Goal: Transaction & Acquisition: Purchase product/service

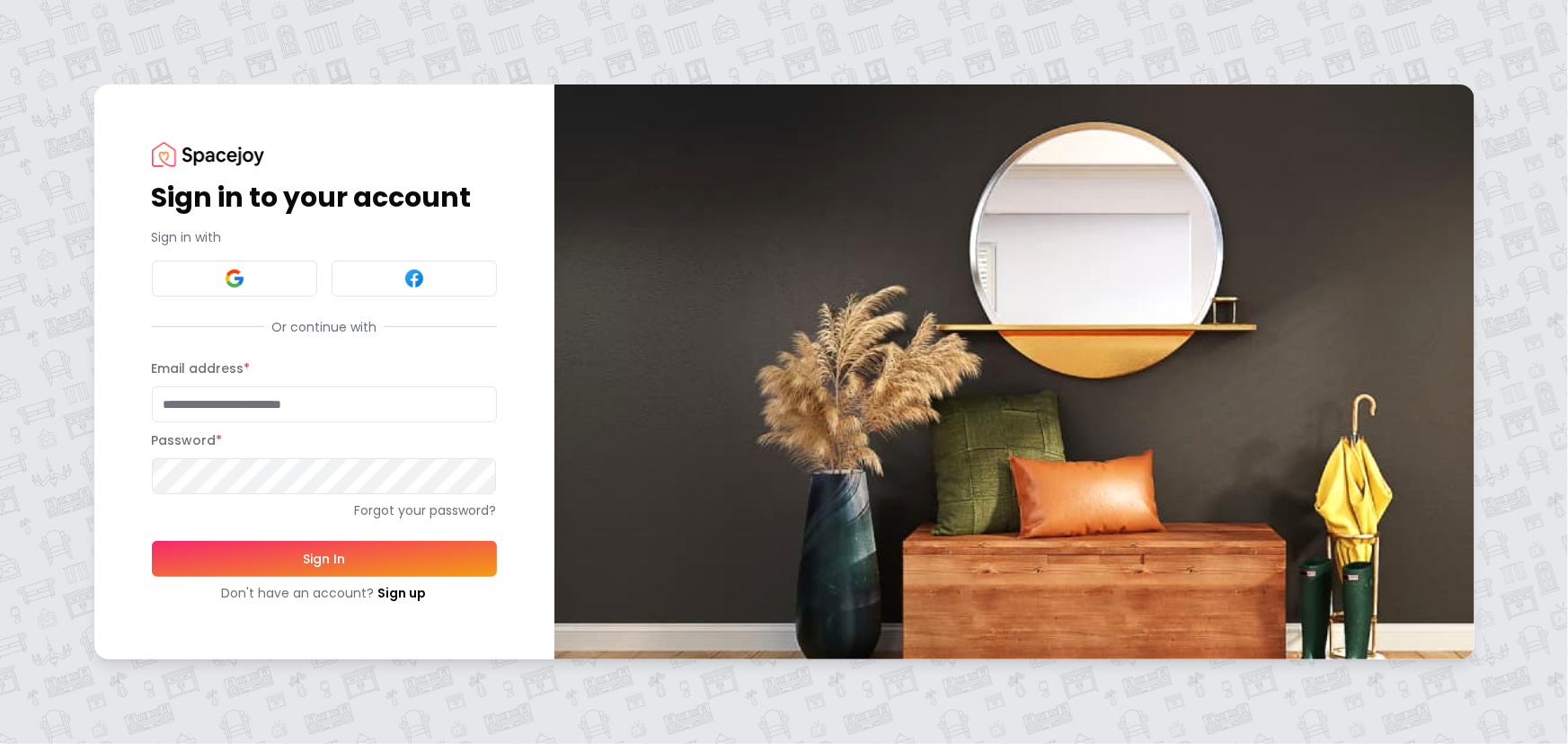
type input "**********"
click at [296, 560] on button "Sign In" at bounding box center [325, 559] width 345 height 36
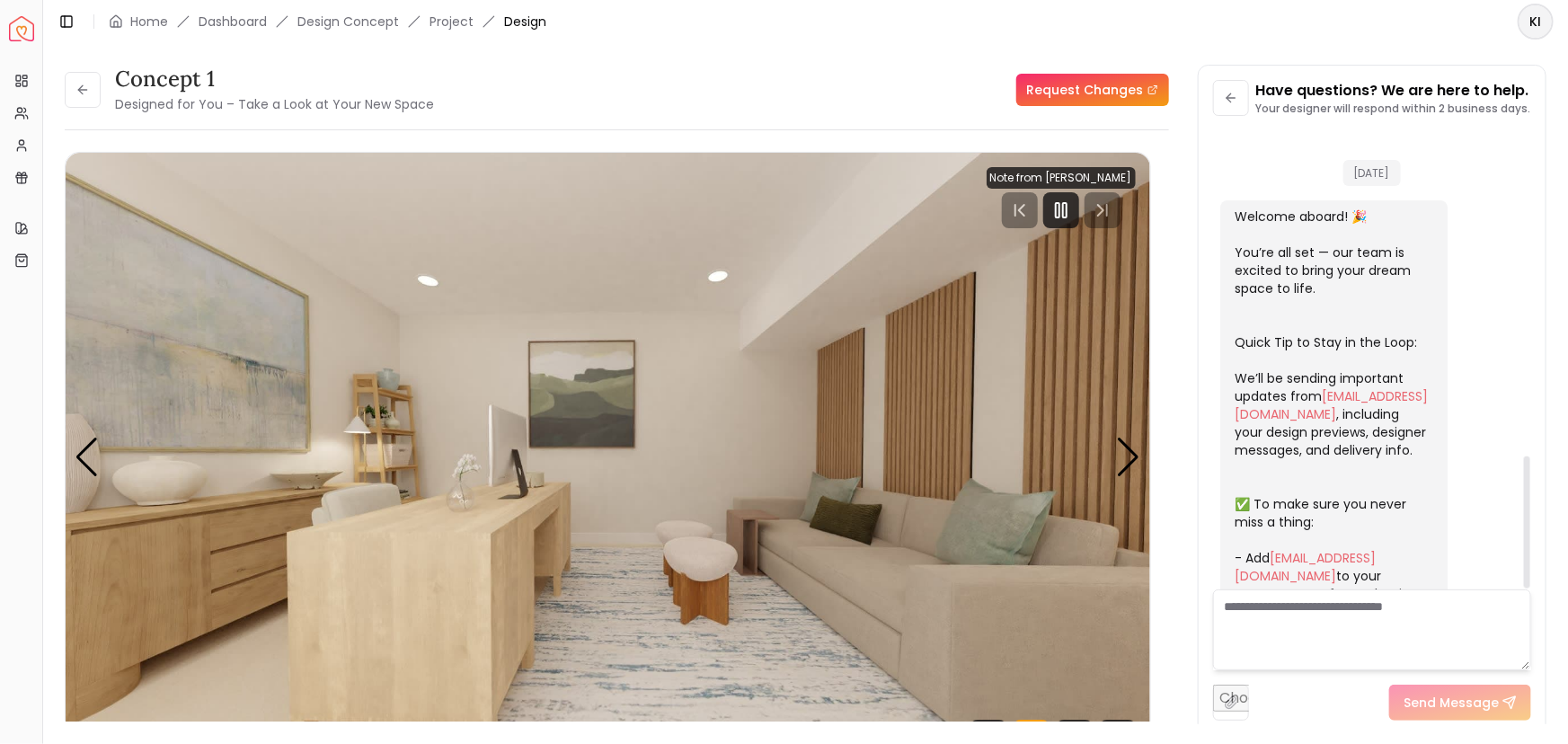
scroll to position [1128, 0]
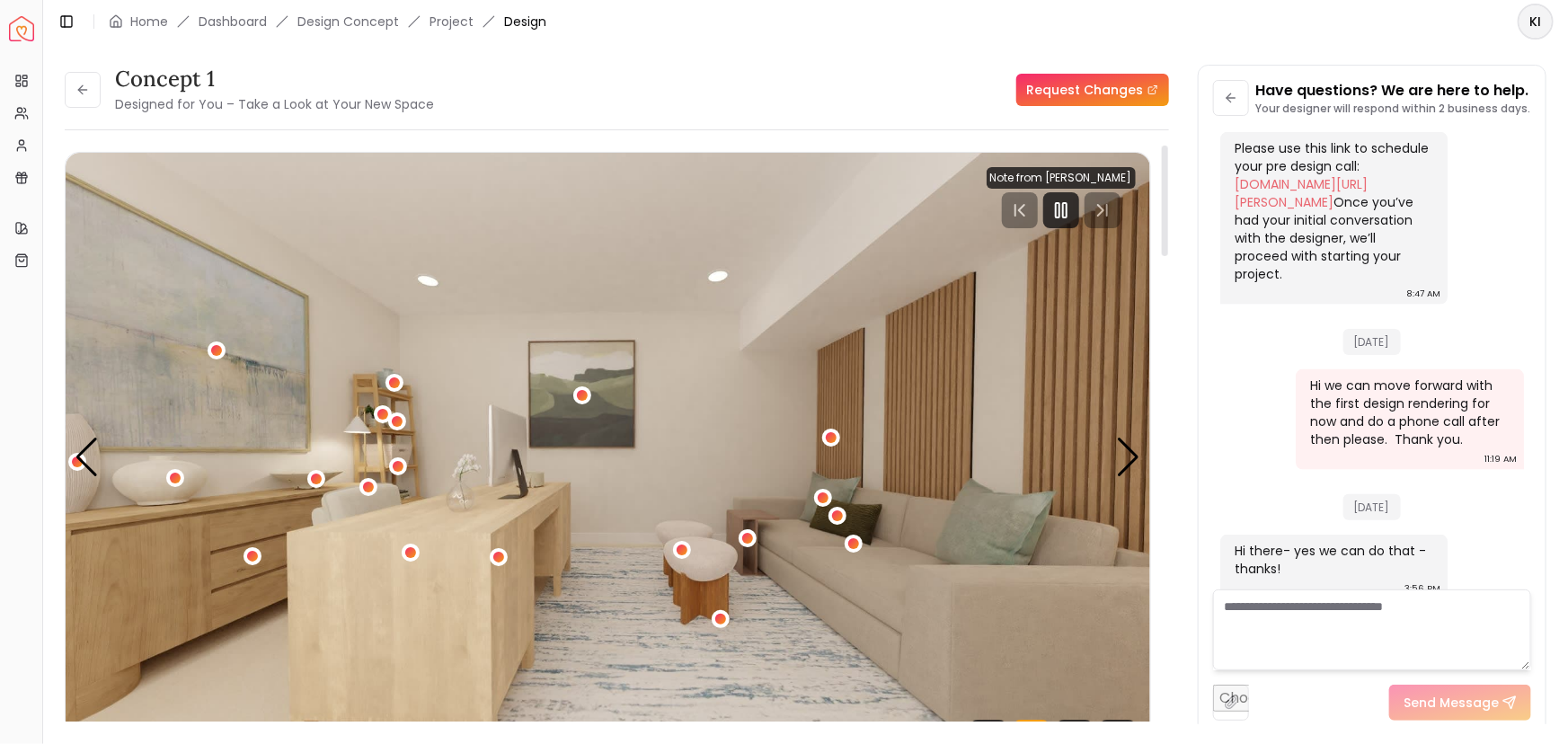
click at [719, 324] on img "1 / 5" at bounding box center [608, 457] width 1084 height 610
click at [719, 325] on img "1 / 5" at bounding box center [608, 457] width 1084 height 610
click at [1130, 466] on div "Next slide" at bounding box center [1129, 457] width 24 height 40
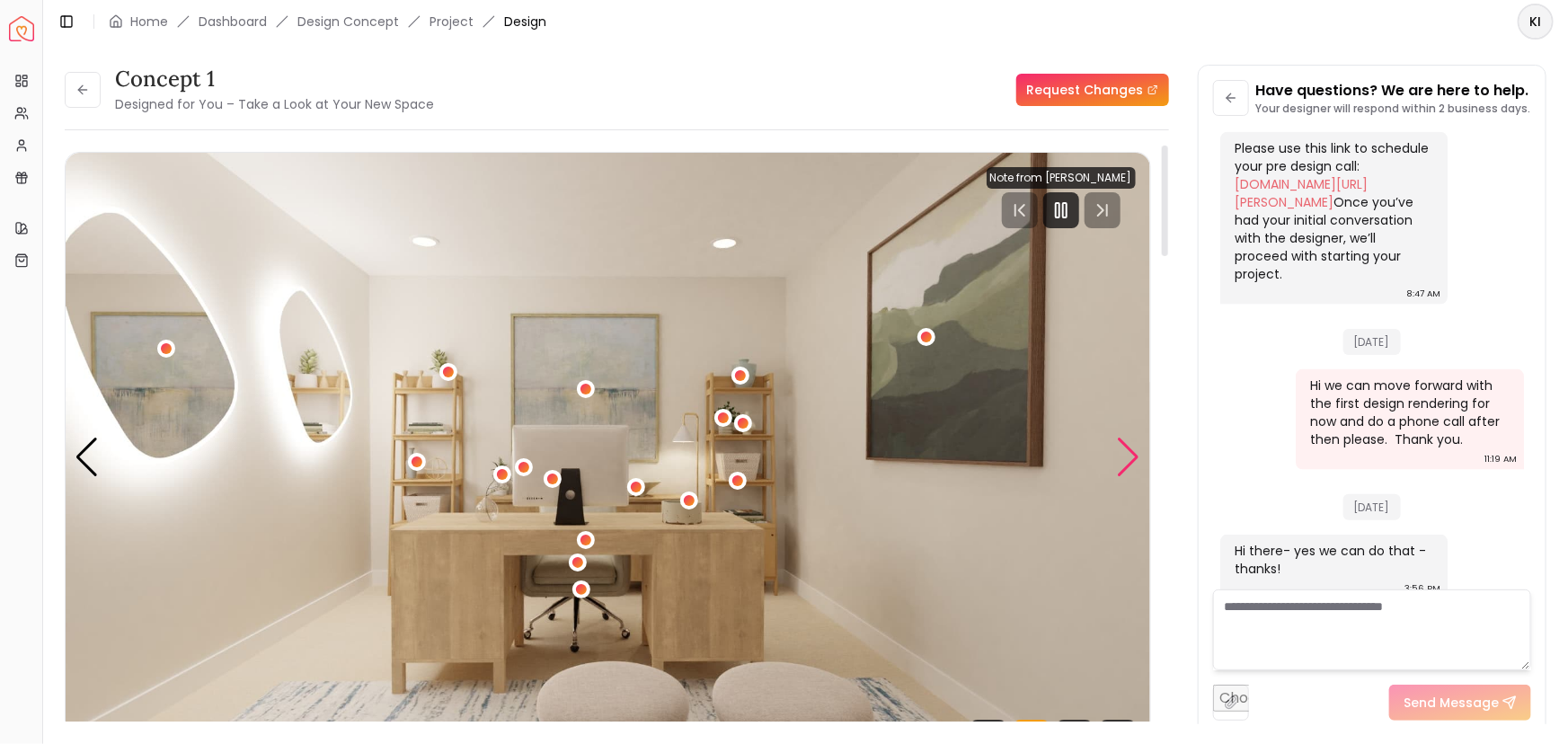
click at [1130, 466] on div "Next slide" at bounding box center [1129, 457] width 24 height 40
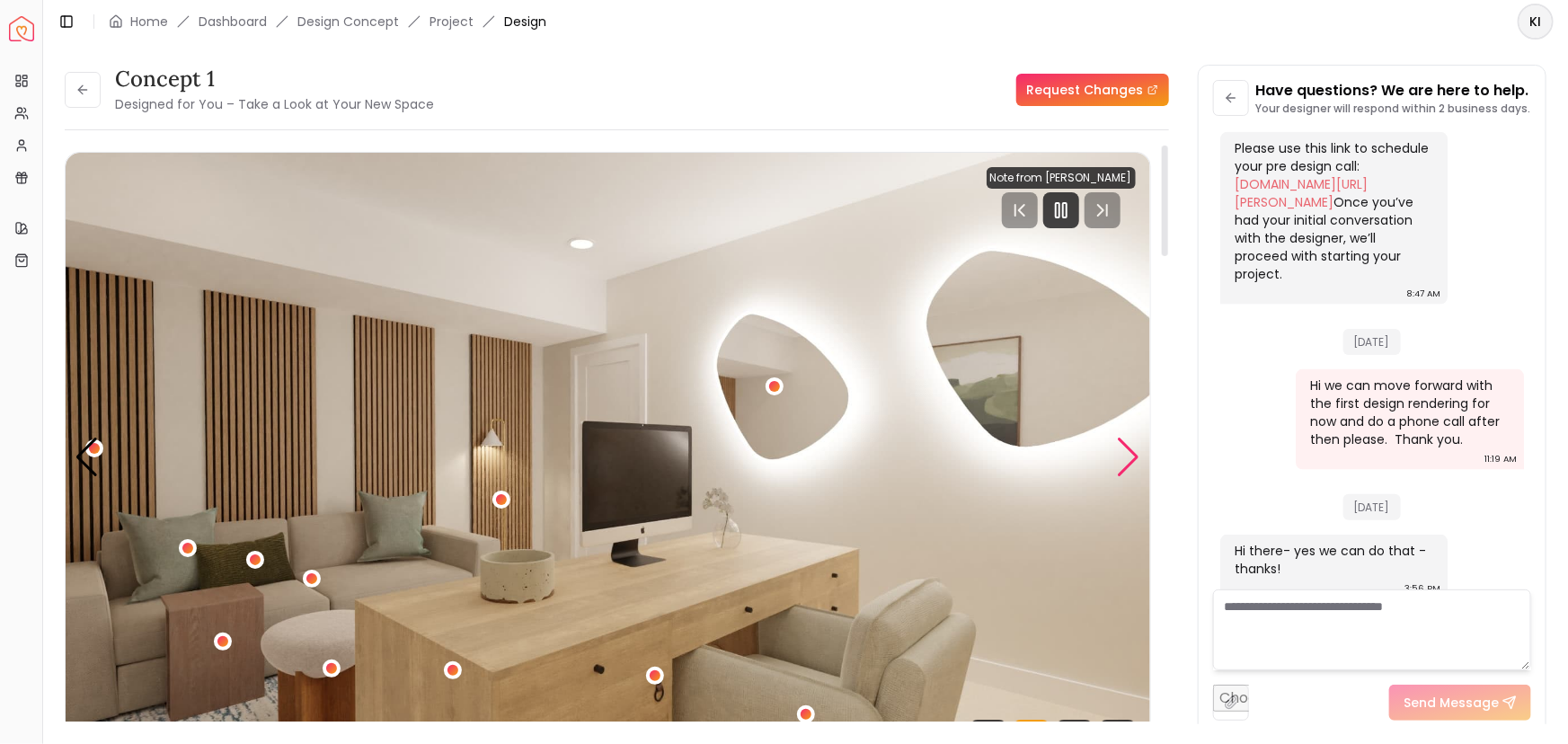
click at [1123, 460] on div "Next slide" at bounding box center [1129, 457] width 24 height 40
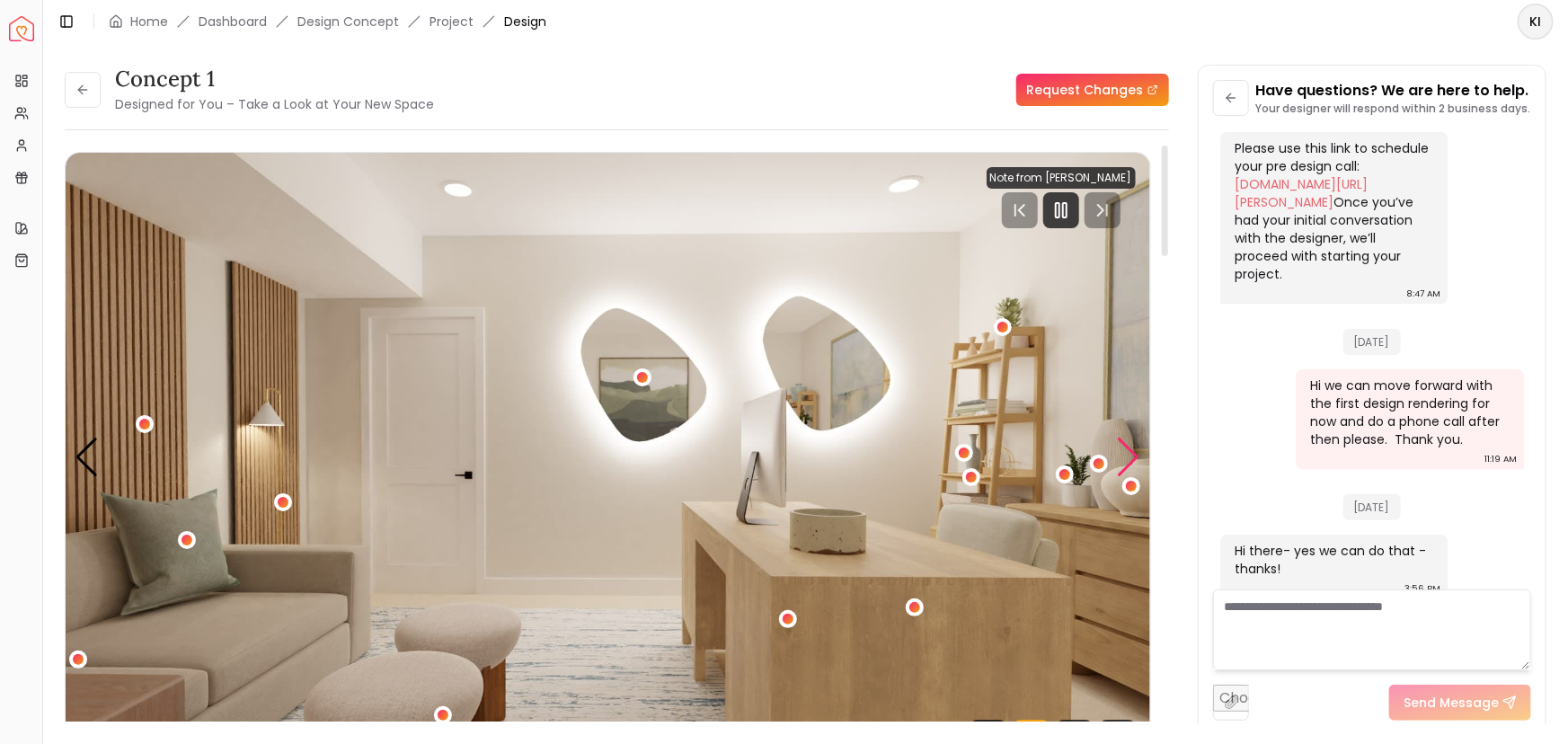
click at [1123, 460] on div "Next slide" at bounding box center [1129, 457] width 24 height 40
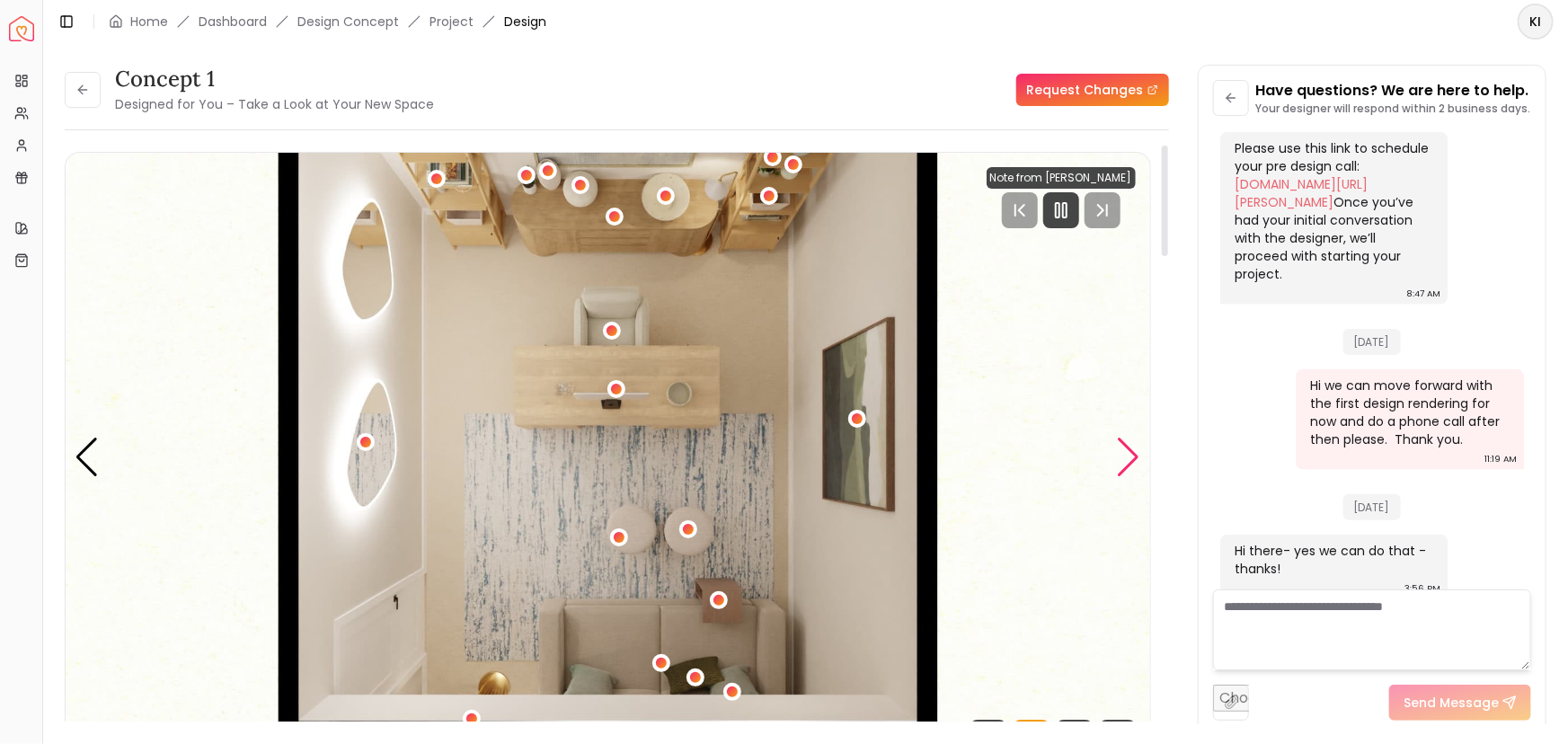
click at [1123, 460] on div "Next slide" at bounding box center [1129, 457] width 24 height 40
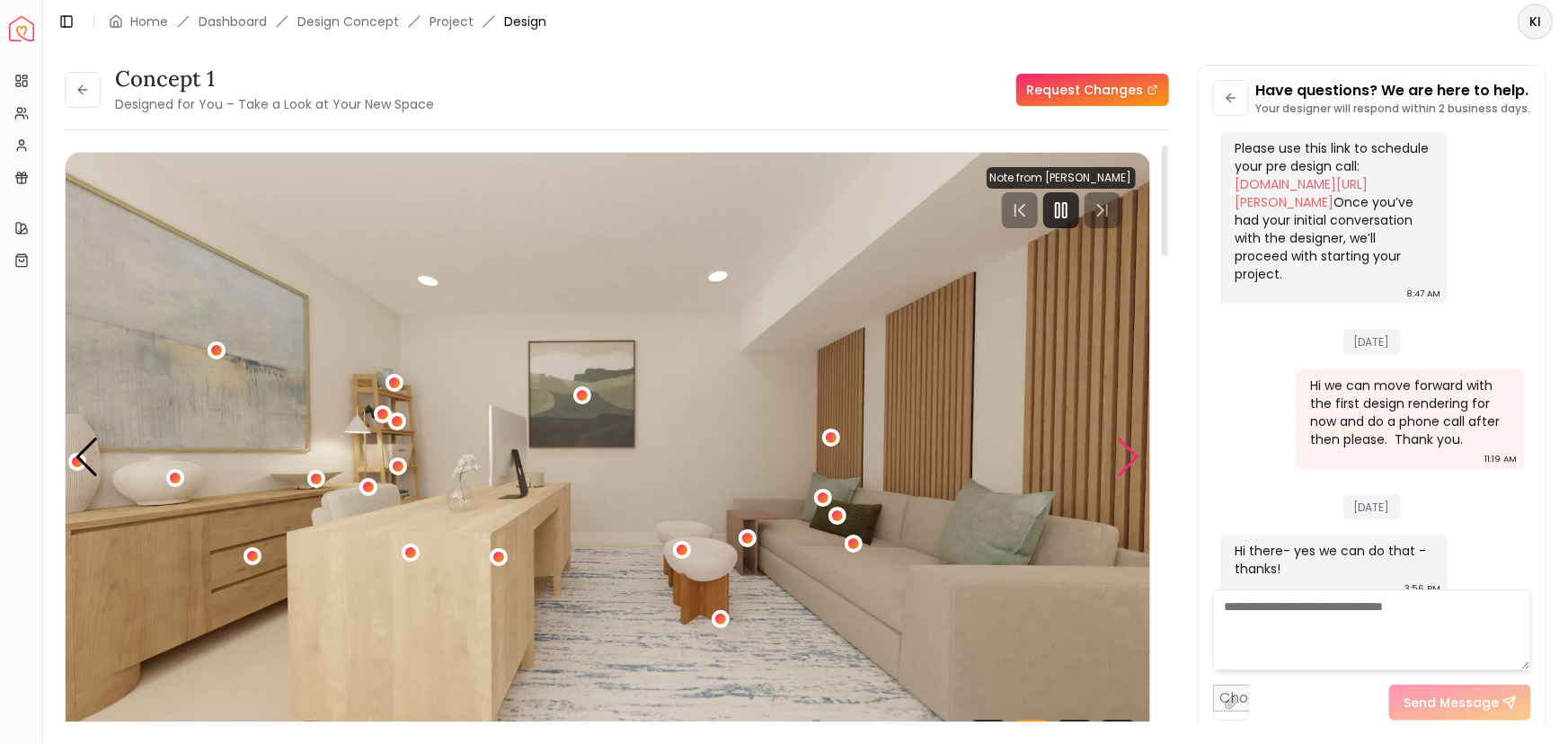
click at [1123, 460] on div "Next slide" at bounding box center [1129, 457] width 24 height 40
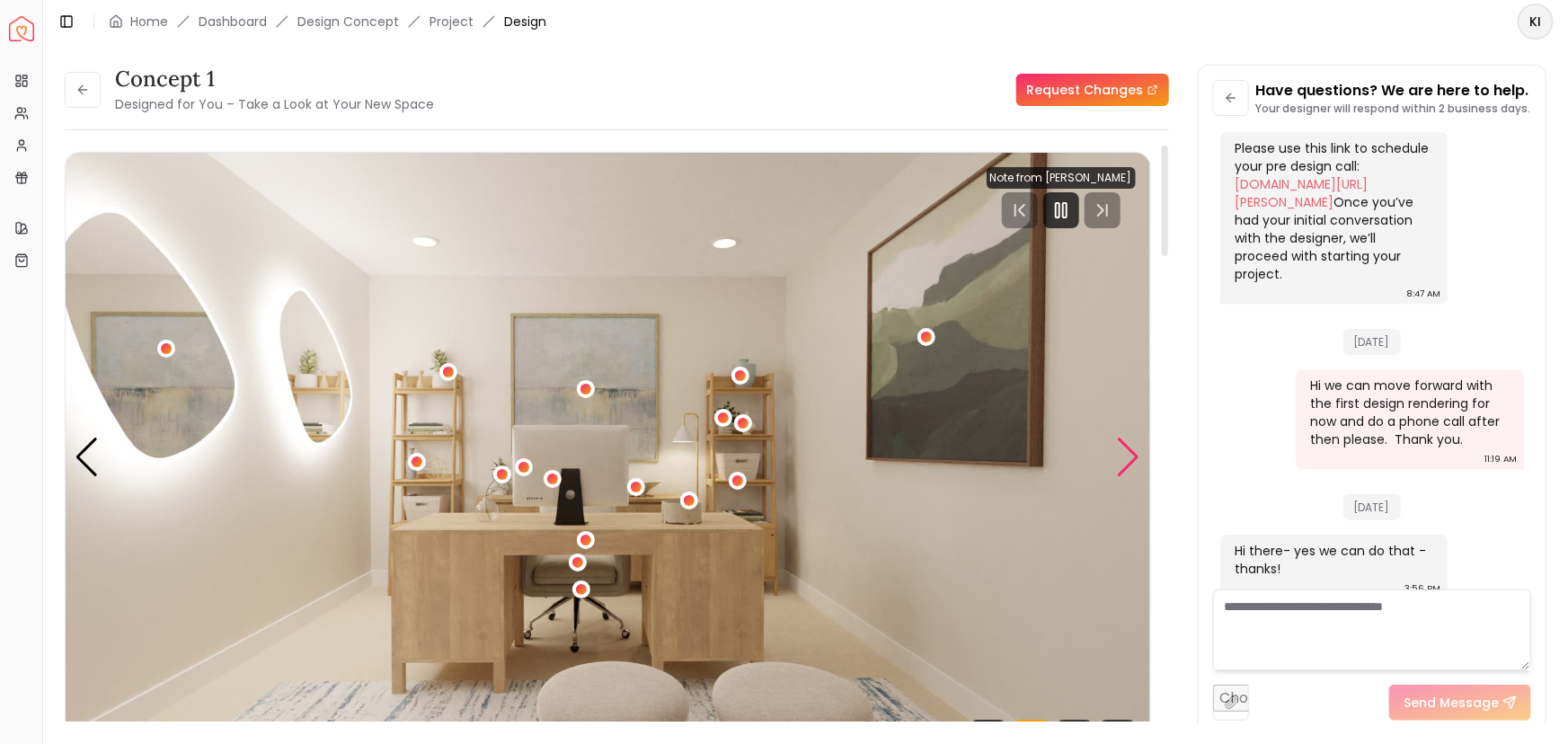
click at [1123, 460] on div "Next slide" at bounding box center [1129, 457] width 24 height 40
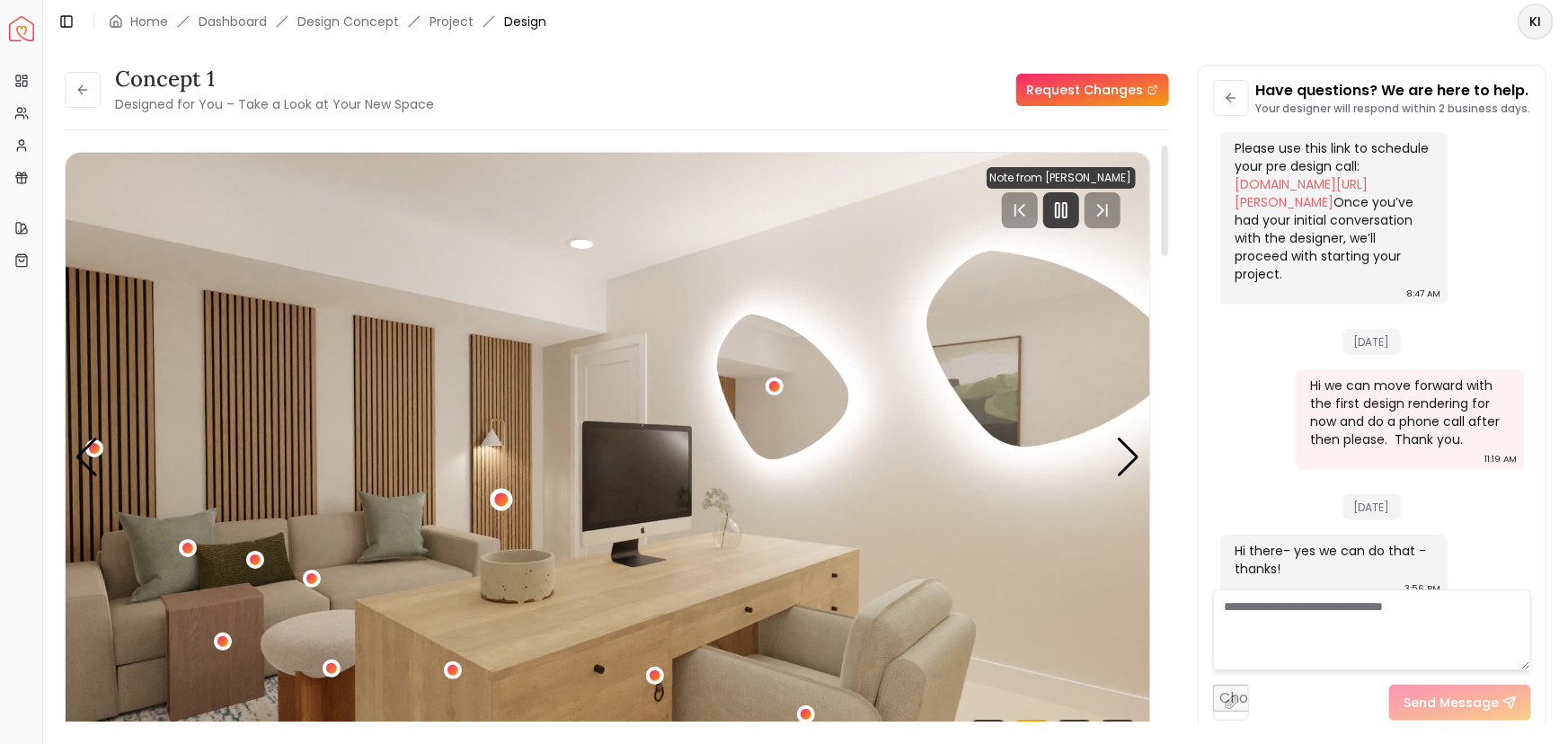
click at [502, 497] on div "3 / 5" at bounding box center [501, 499] width 14 height 14
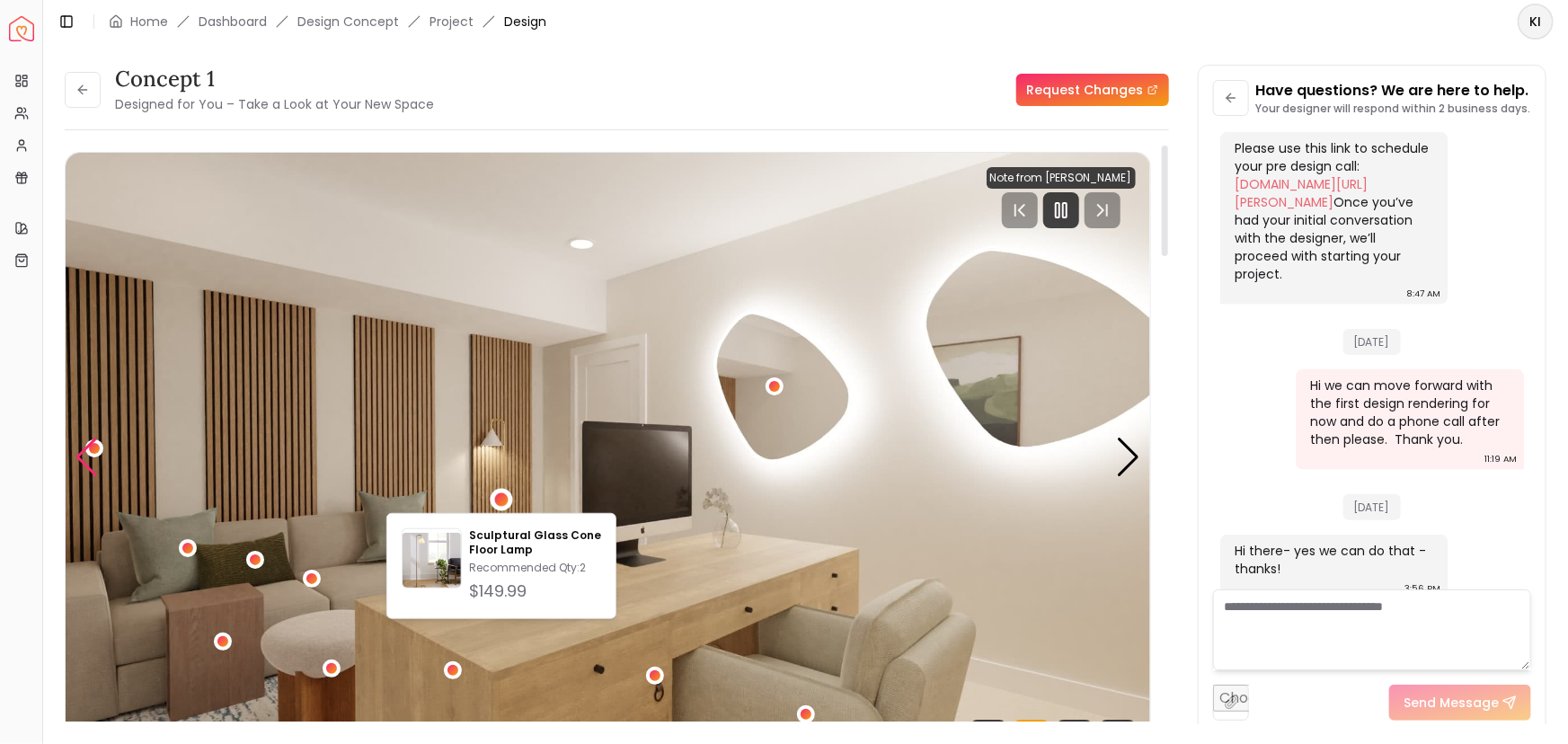
click at [96, 457] on div "Previous slide" at bounding box center [86, 457] width 24 height 40
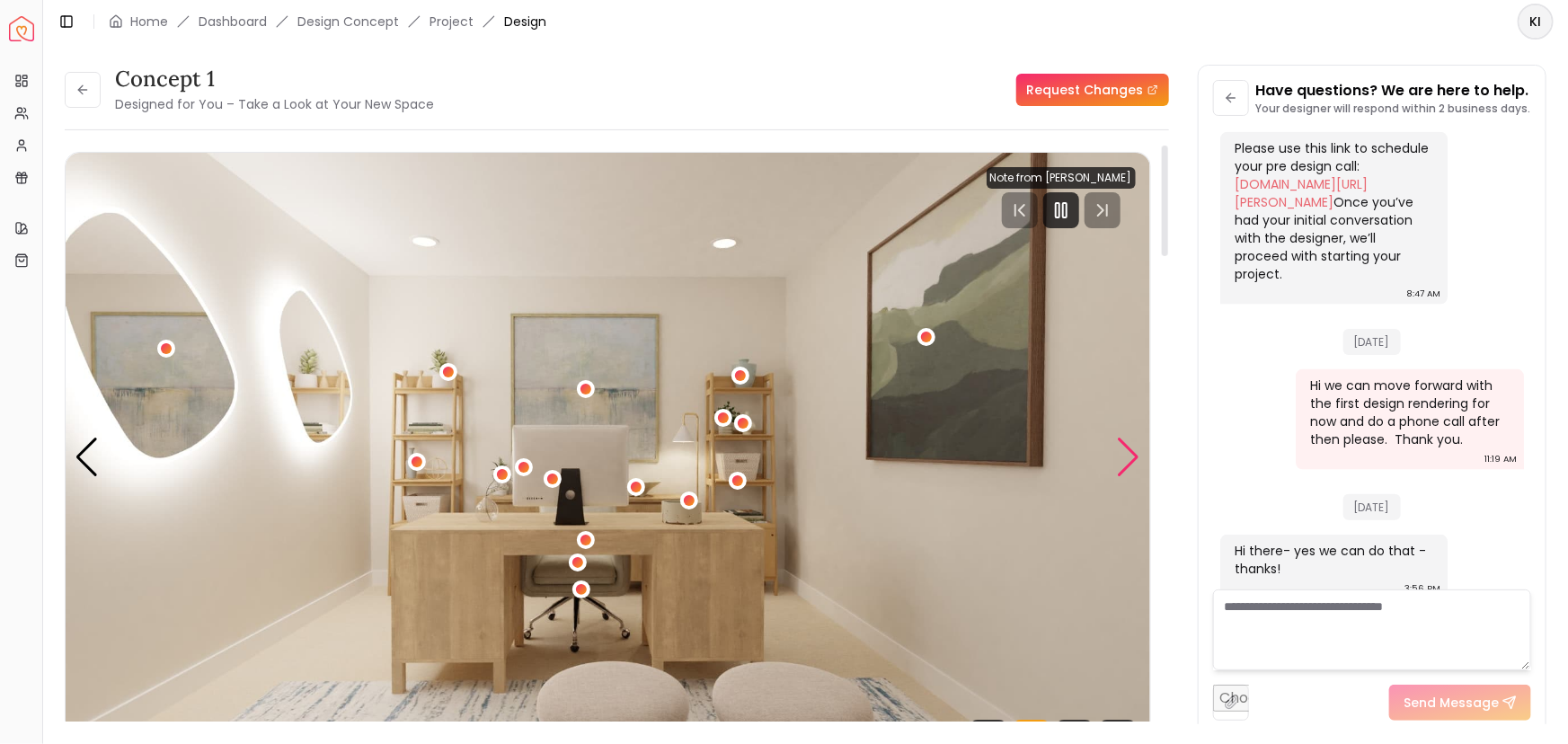
click at [1129, 453] on div "Next slide" at bounding box center [1129, 457] width 24 height 40
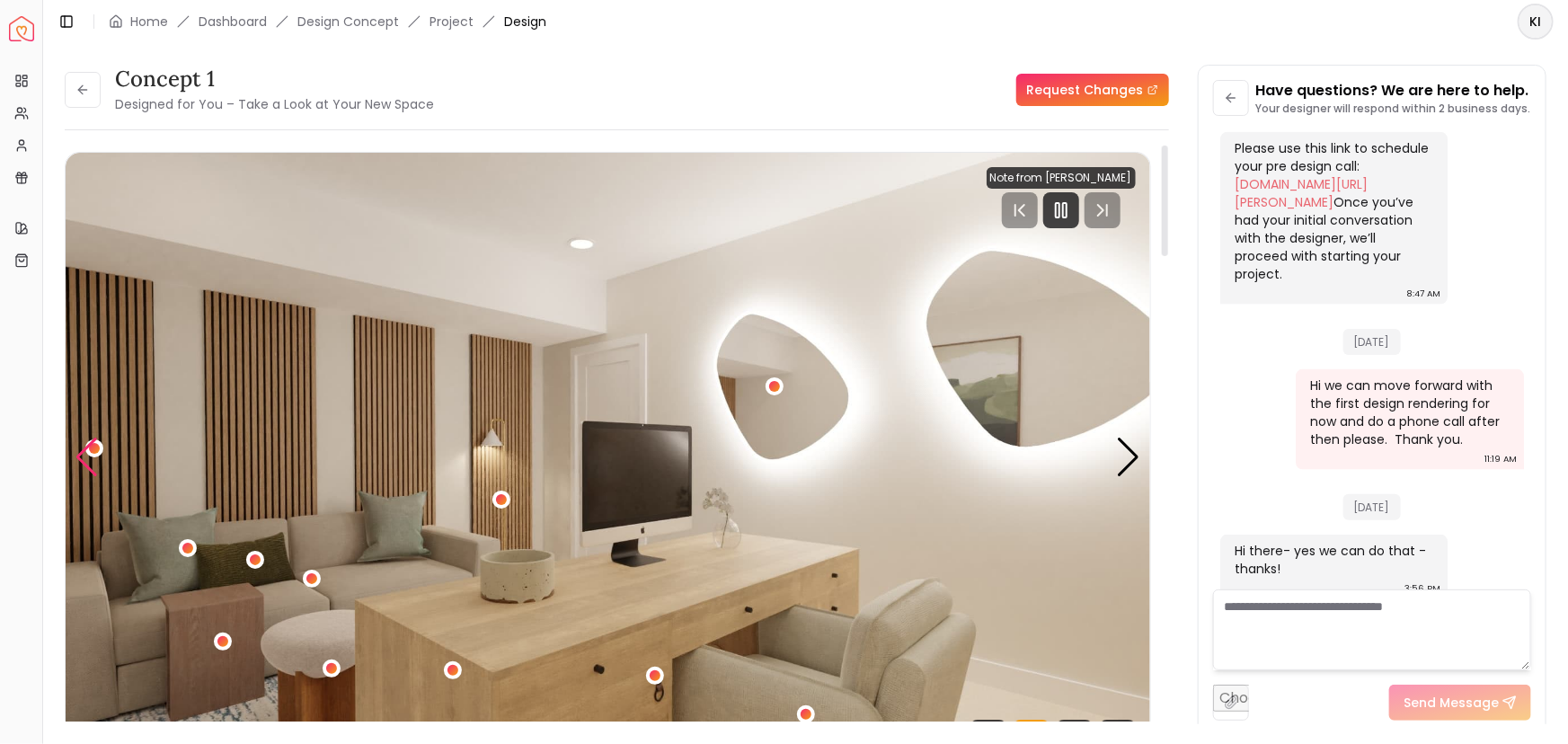
click at [96, 448] on div "Previous slide" at bounding box center [86, 457] width 24 height 40
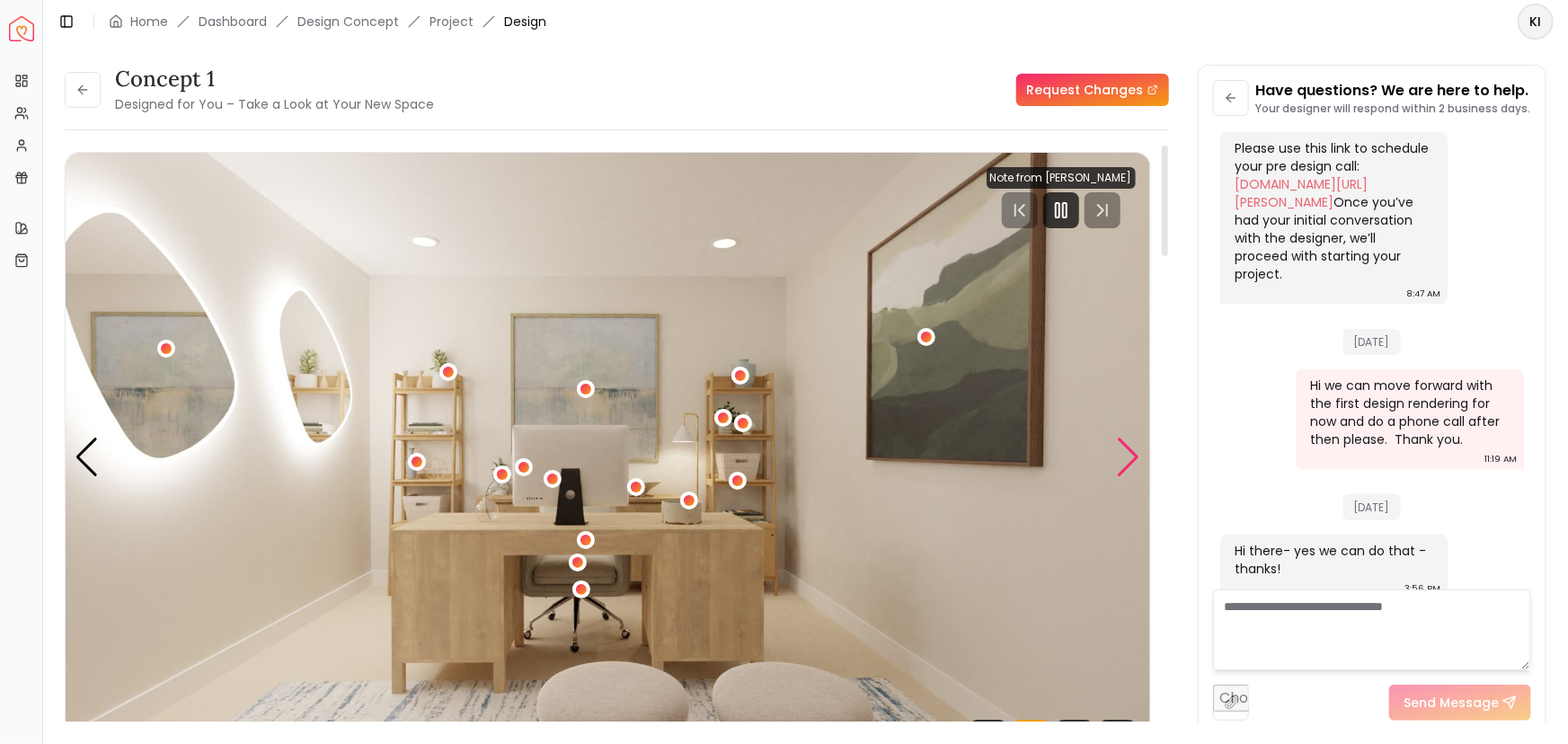
click at [1122, 457] on div "Next slide" at bounding box center [1129, 457] width 24 height 40
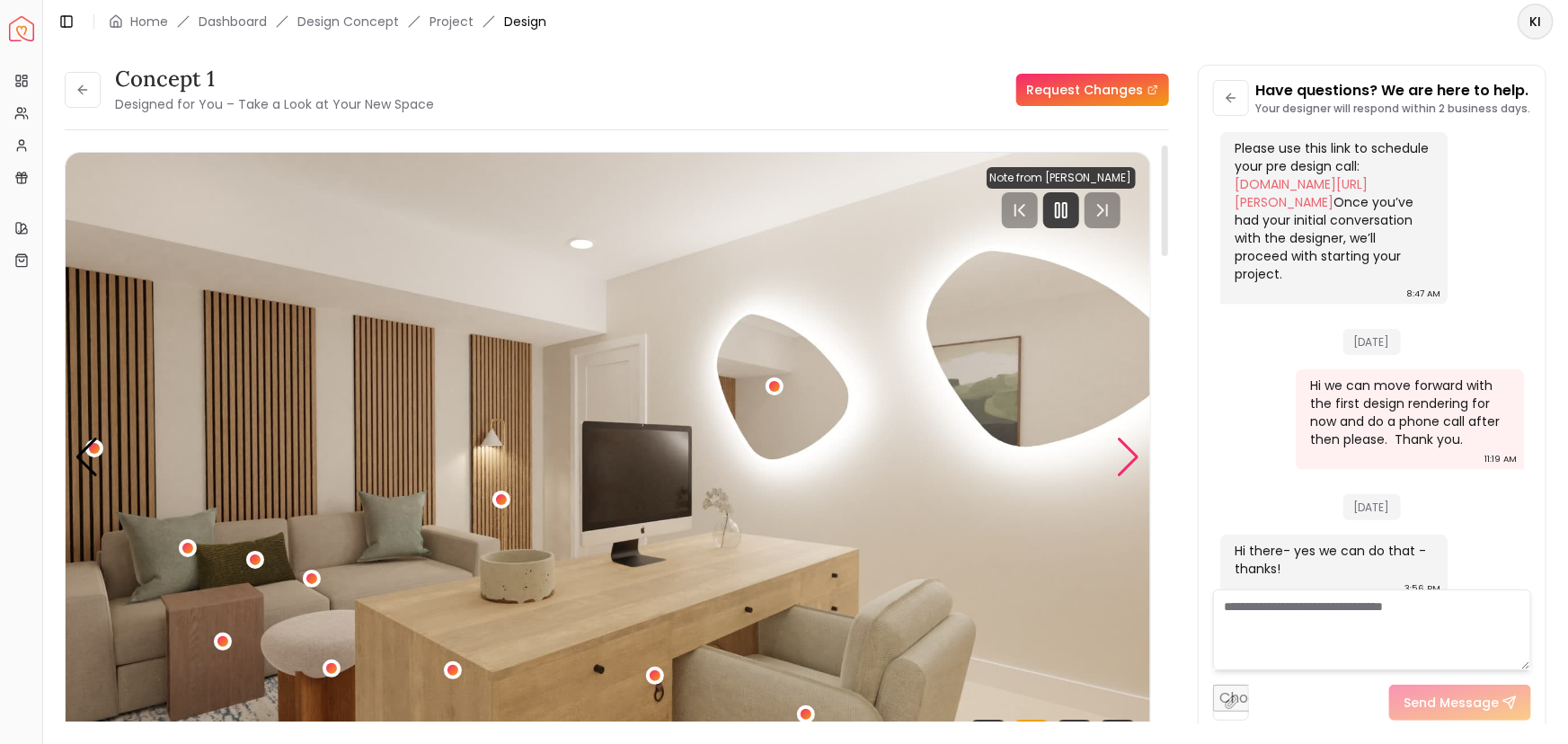
click at [1122, 457] on div "Next slide" at bounding box center [1129, 457] width 24 height 40
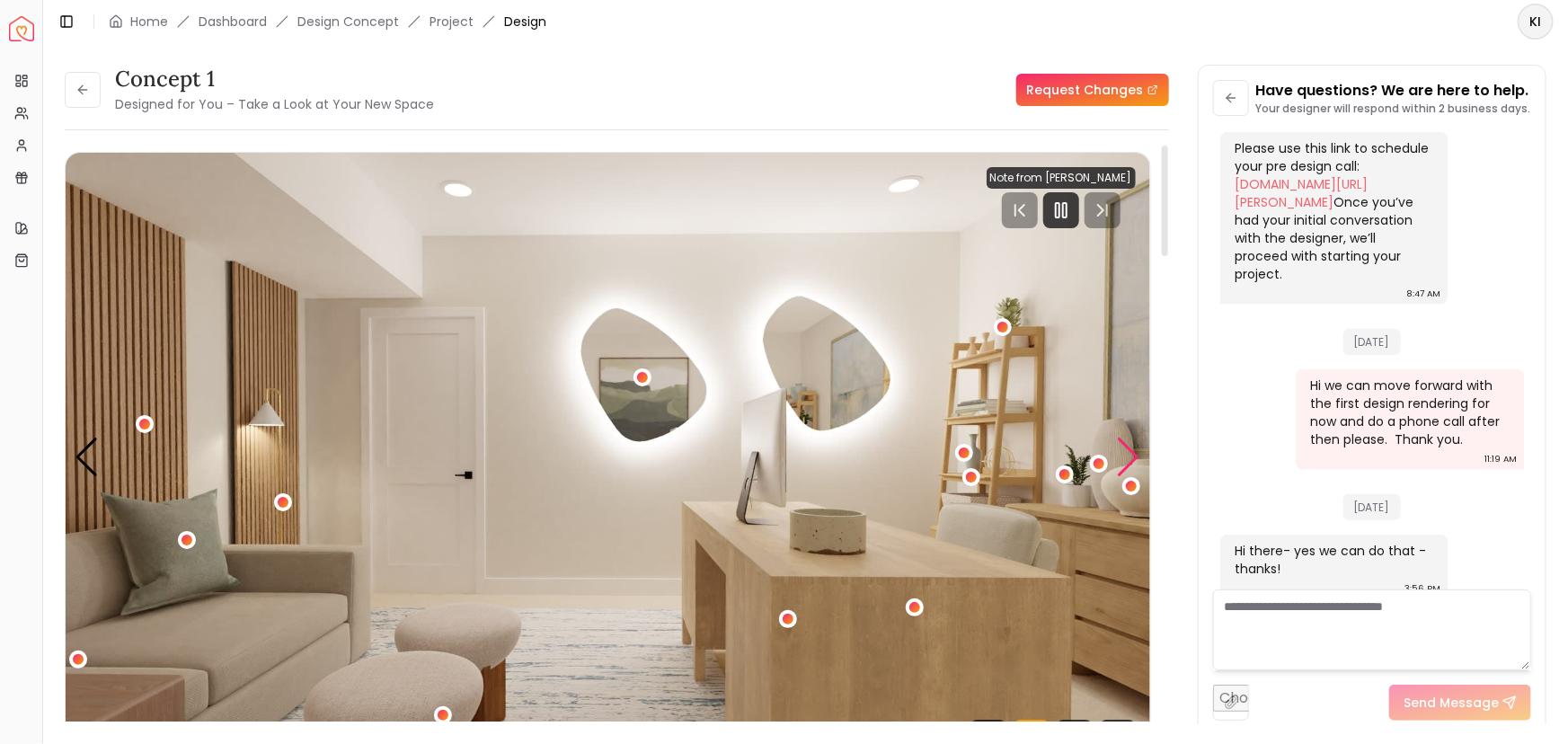
click at [1122, 457] on div "Next slide" at bounding box center [1129, 457] width 24 height 40
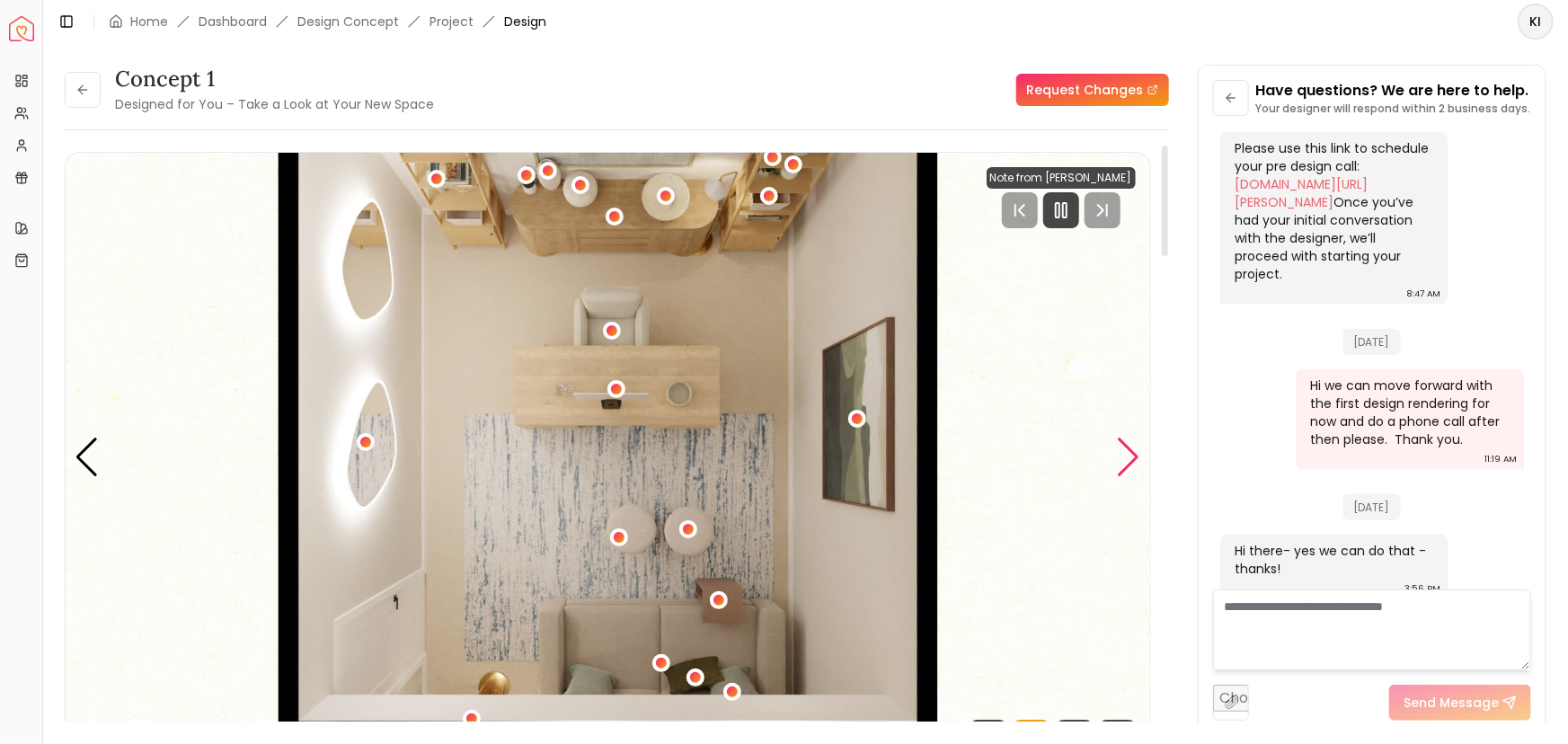
click at [1120, 457] on div "Next slide" at bounding box center [1129, 457] width 24 height 40
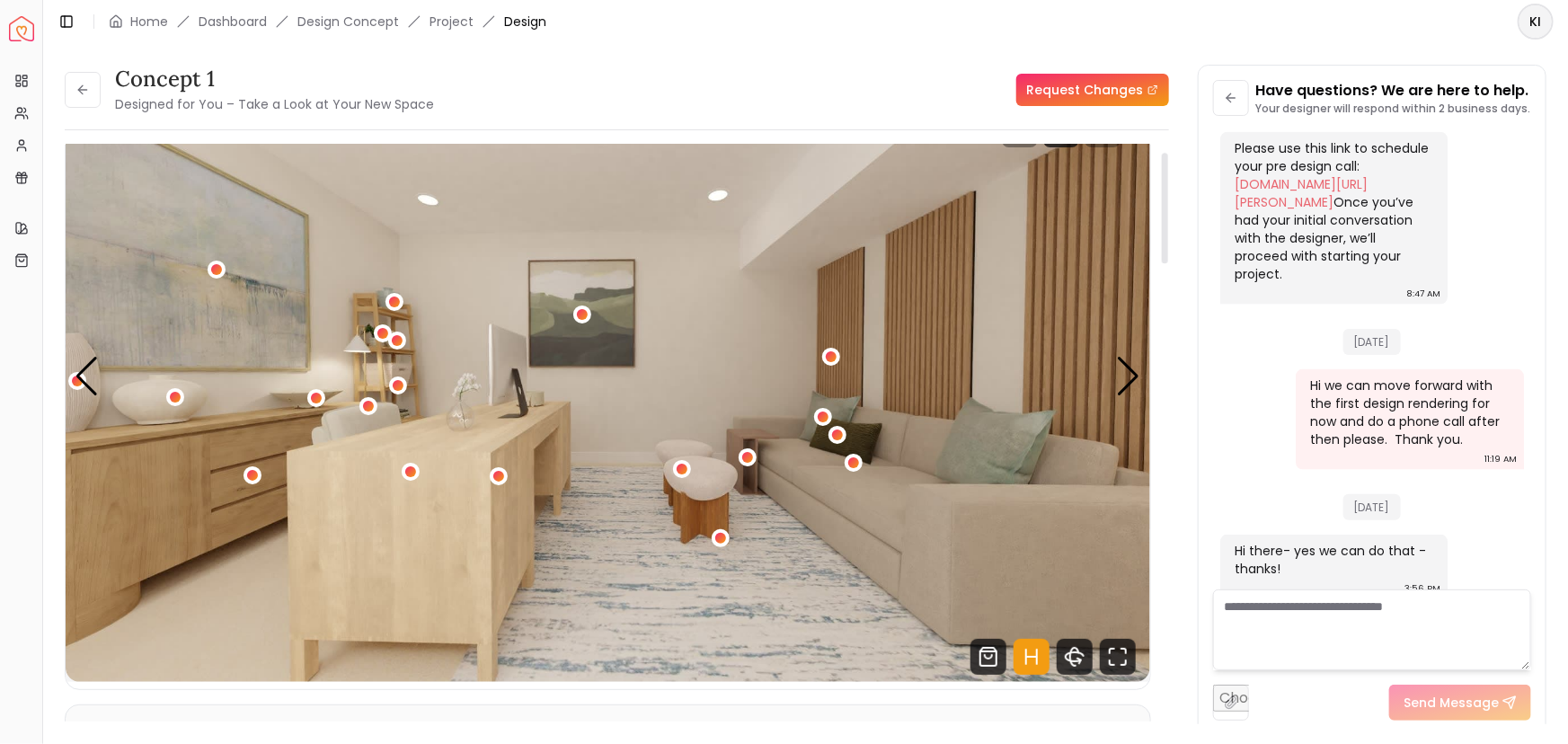
scroll to position [0, 0]
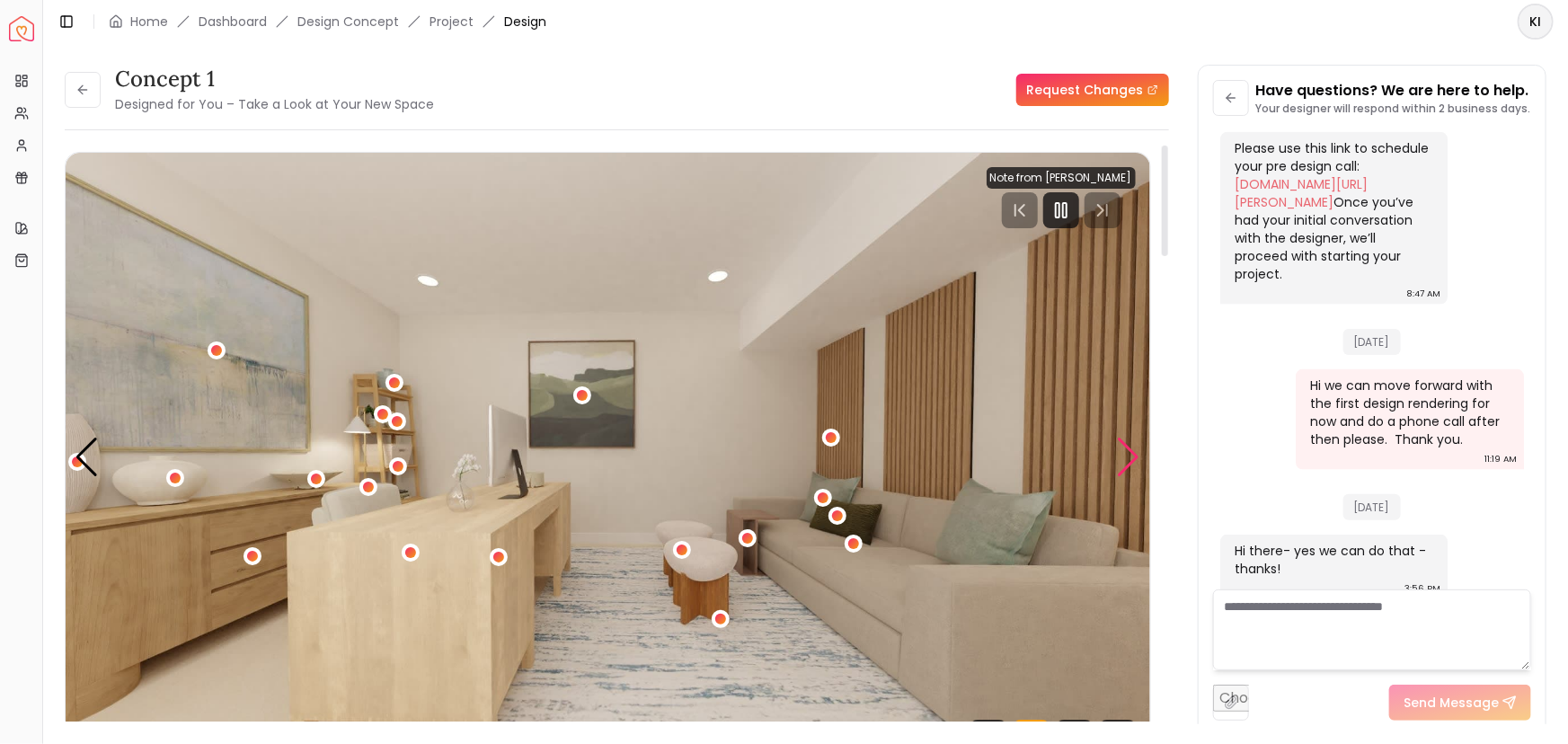
click at [1125, 447] on div "Next slide" at bounding box center [1129, 457] width 24 height 40
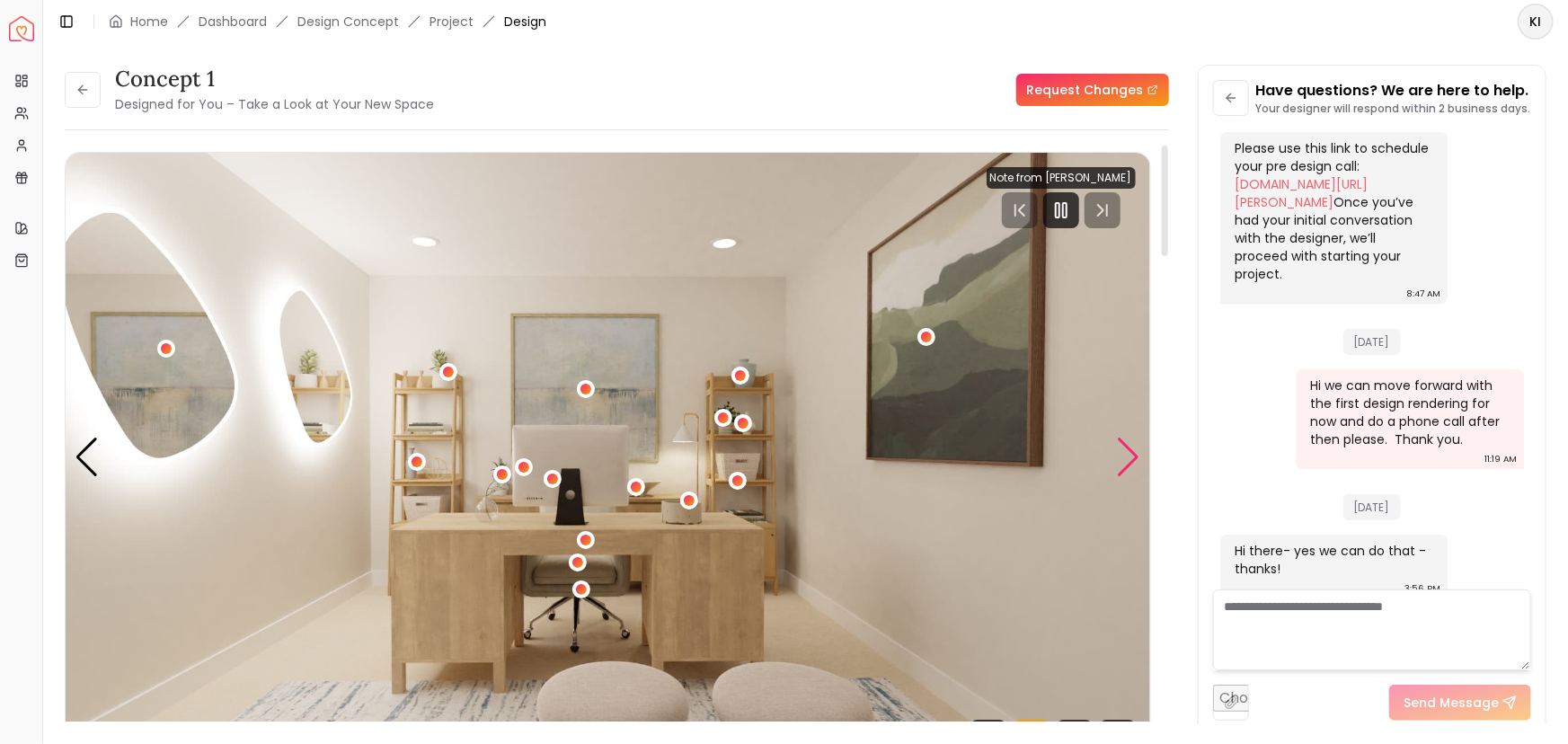
click at [1125, 447] on div "Next slide" at bounding box center [1129, 457] width 24 height 40
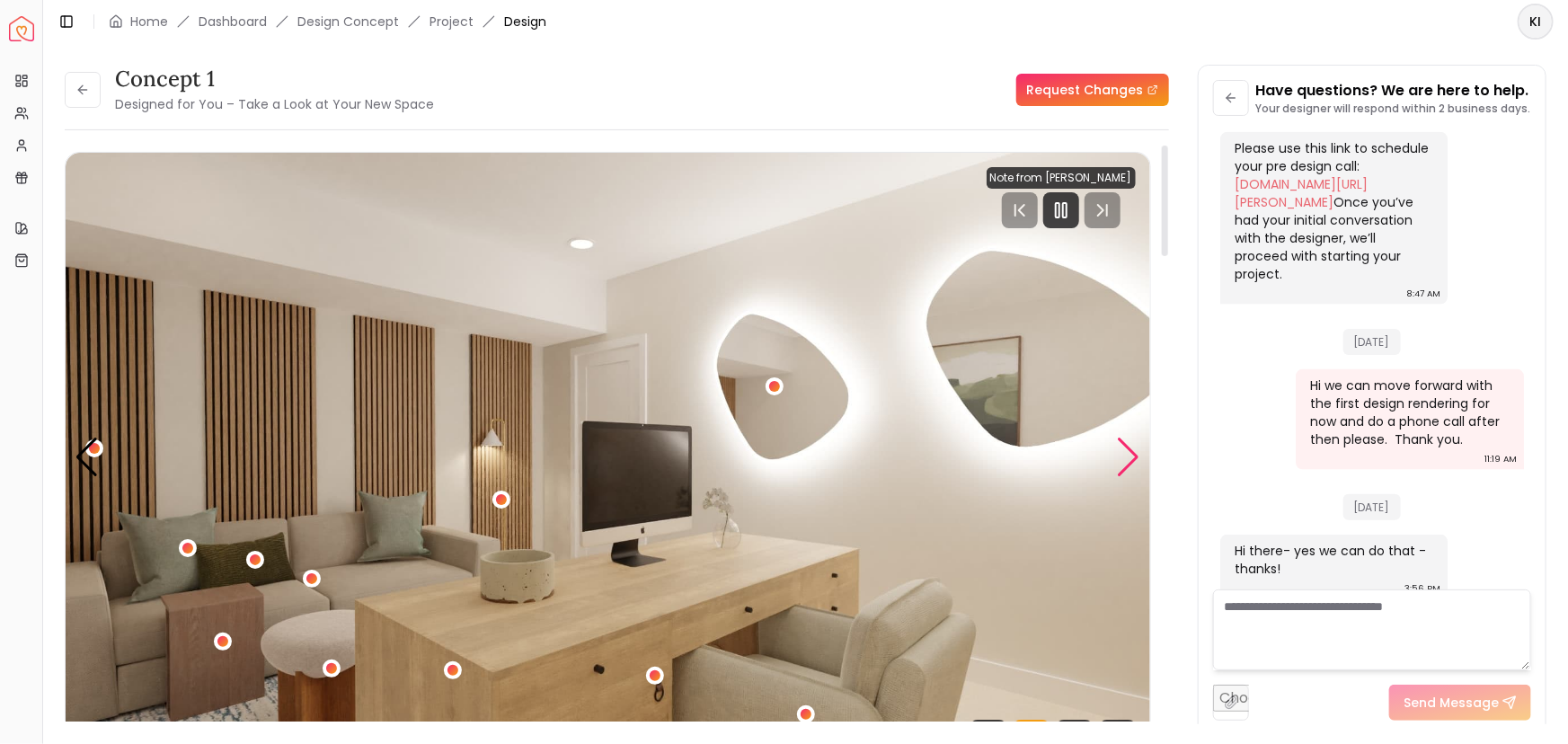
click at [1125, 447] on div "Next slide" at bounding box center [1129, 457] width 24 height 40
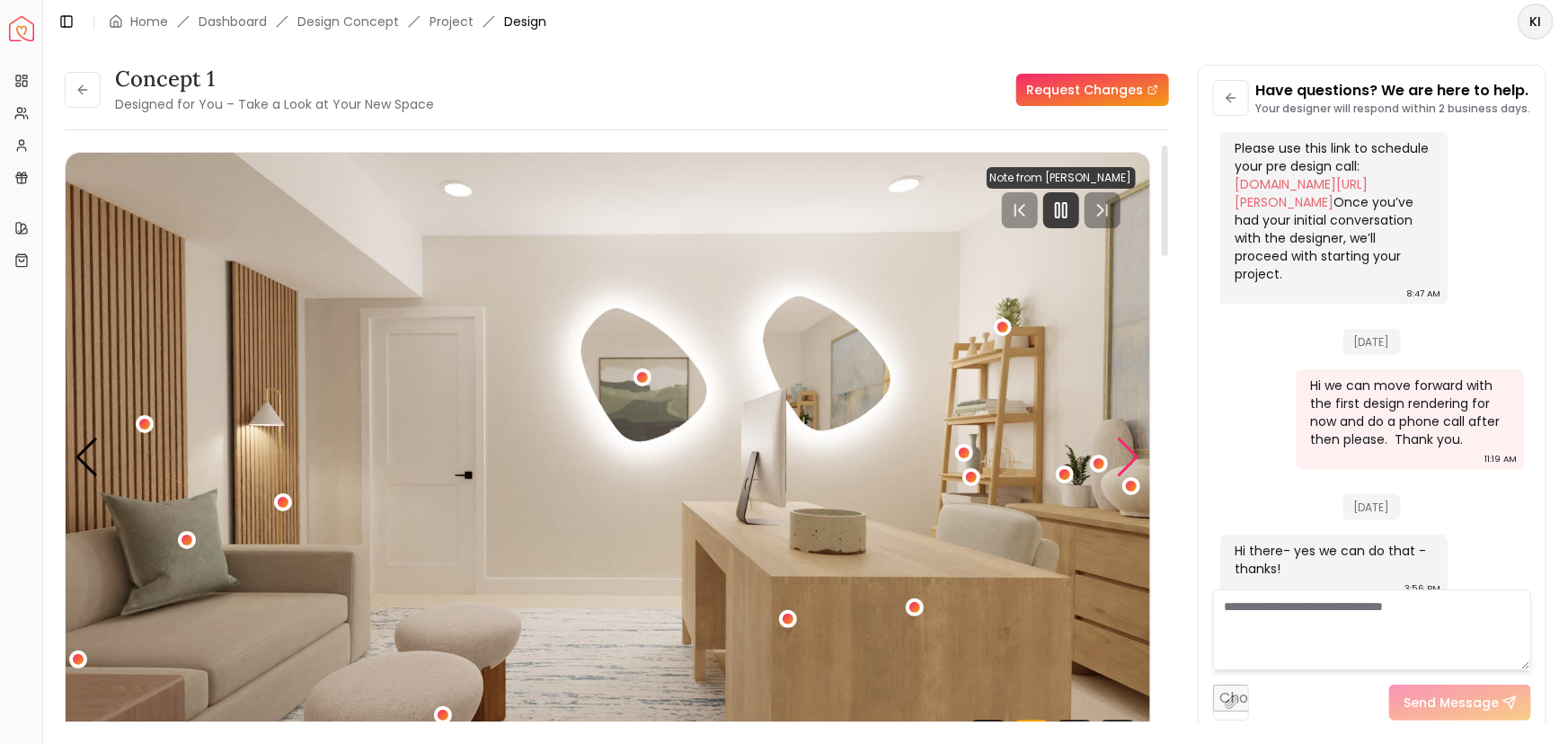
click at [1125, 447] on div "Next slide" at bounding box center [1129, 457] width 24 height 40
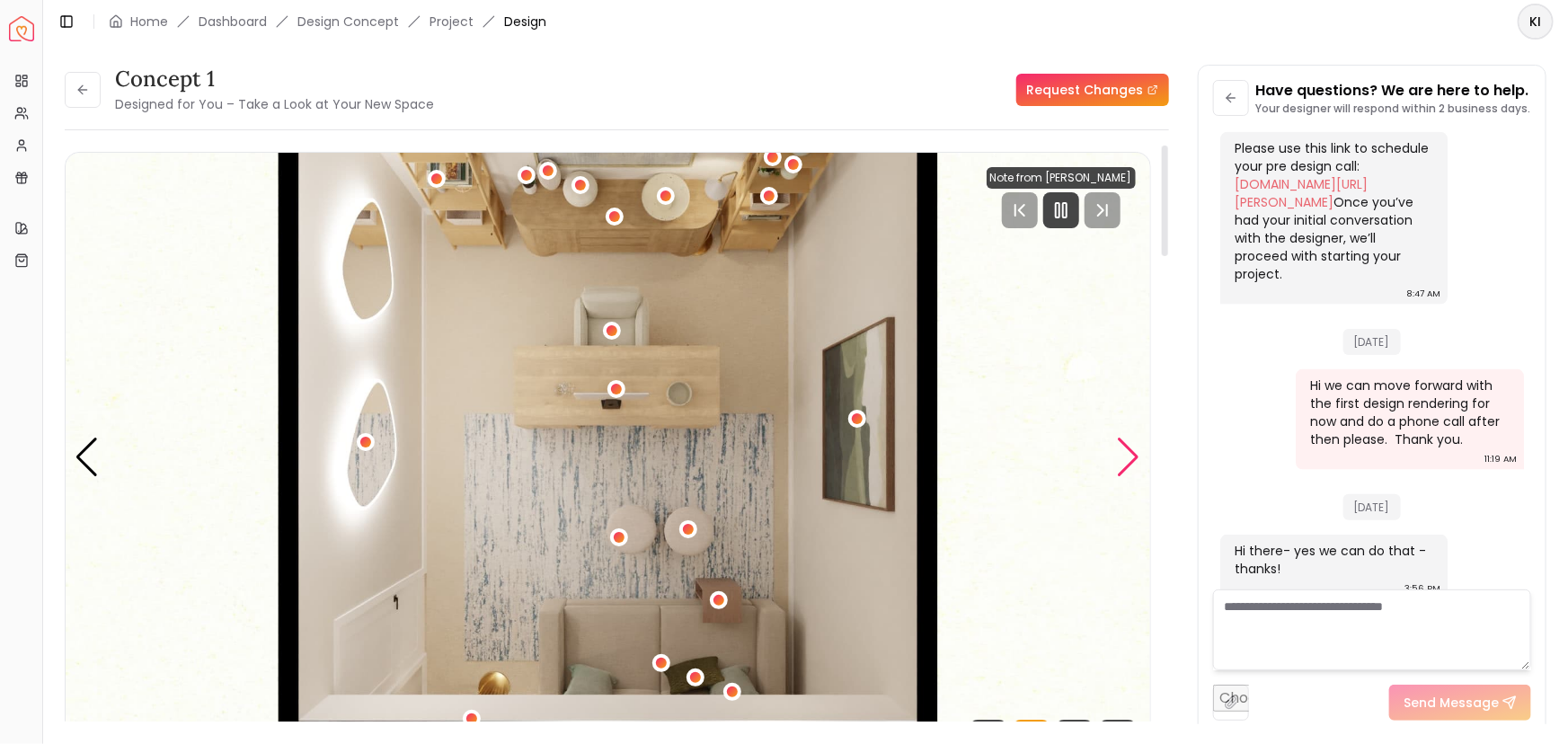
click at [1125, 447] on div "Next slide" at bounding box center [1129, 457] width 24 height 40
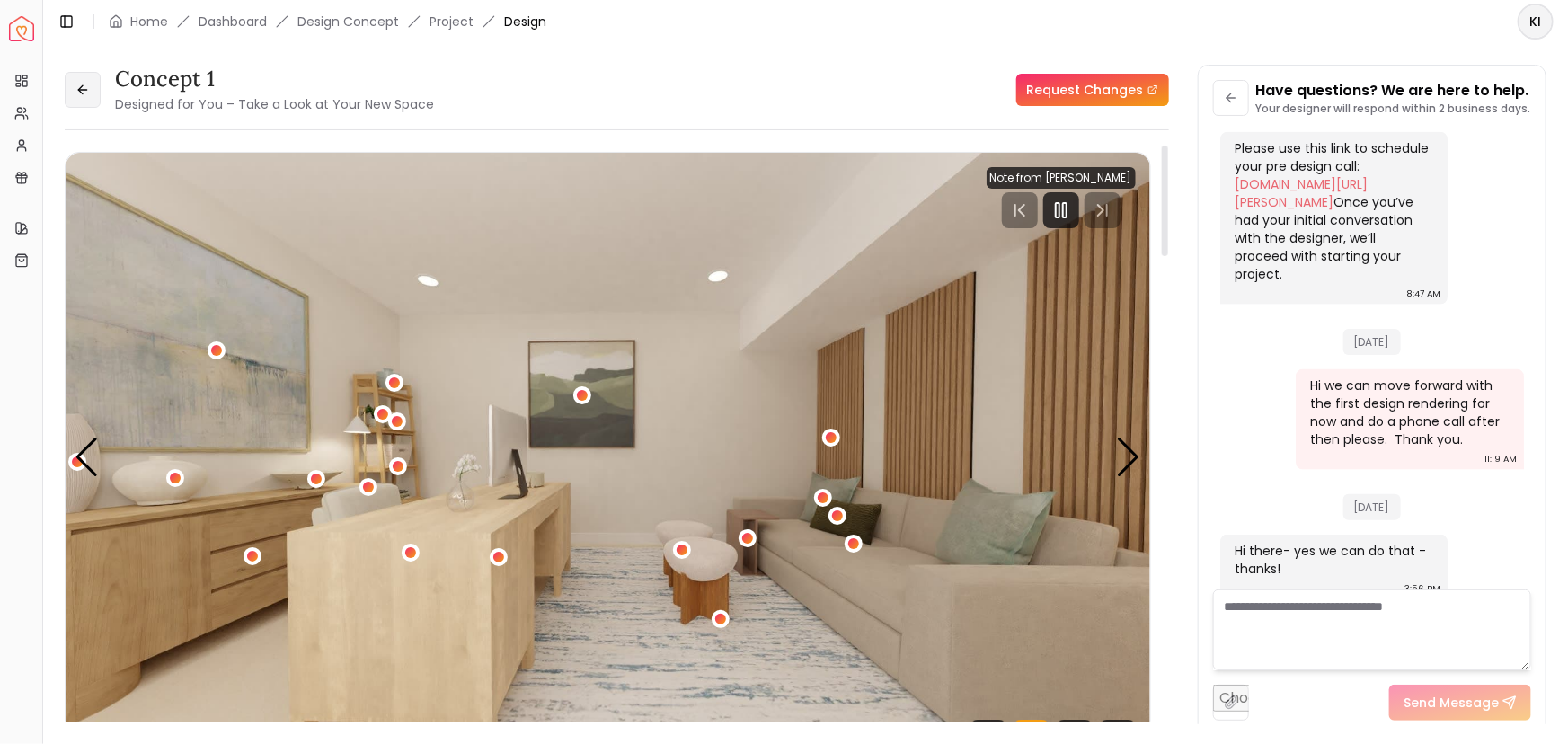
click at [83, 80] on button at bounding box center [83, 89] width 36 height 36
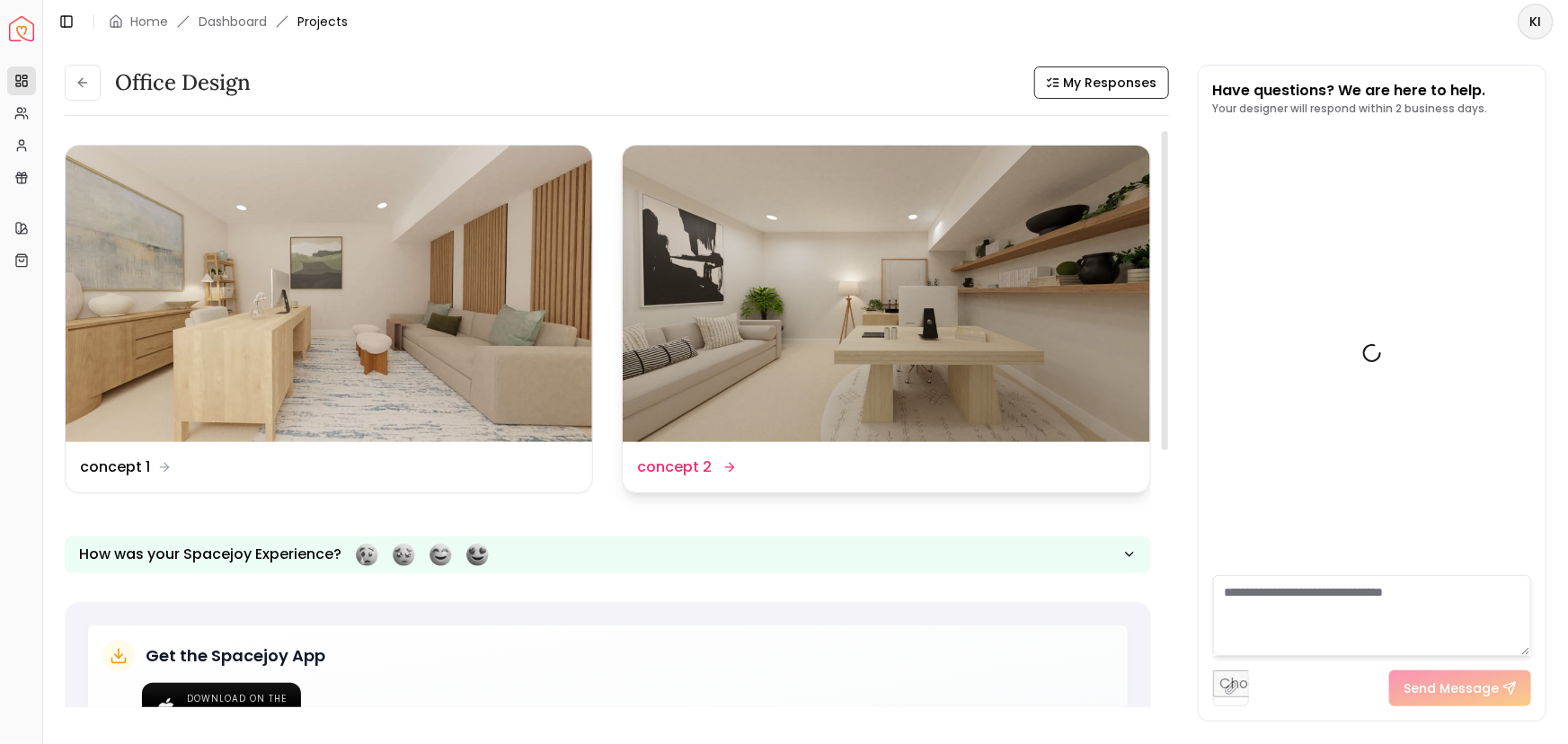
scroll to position [1143, 0]
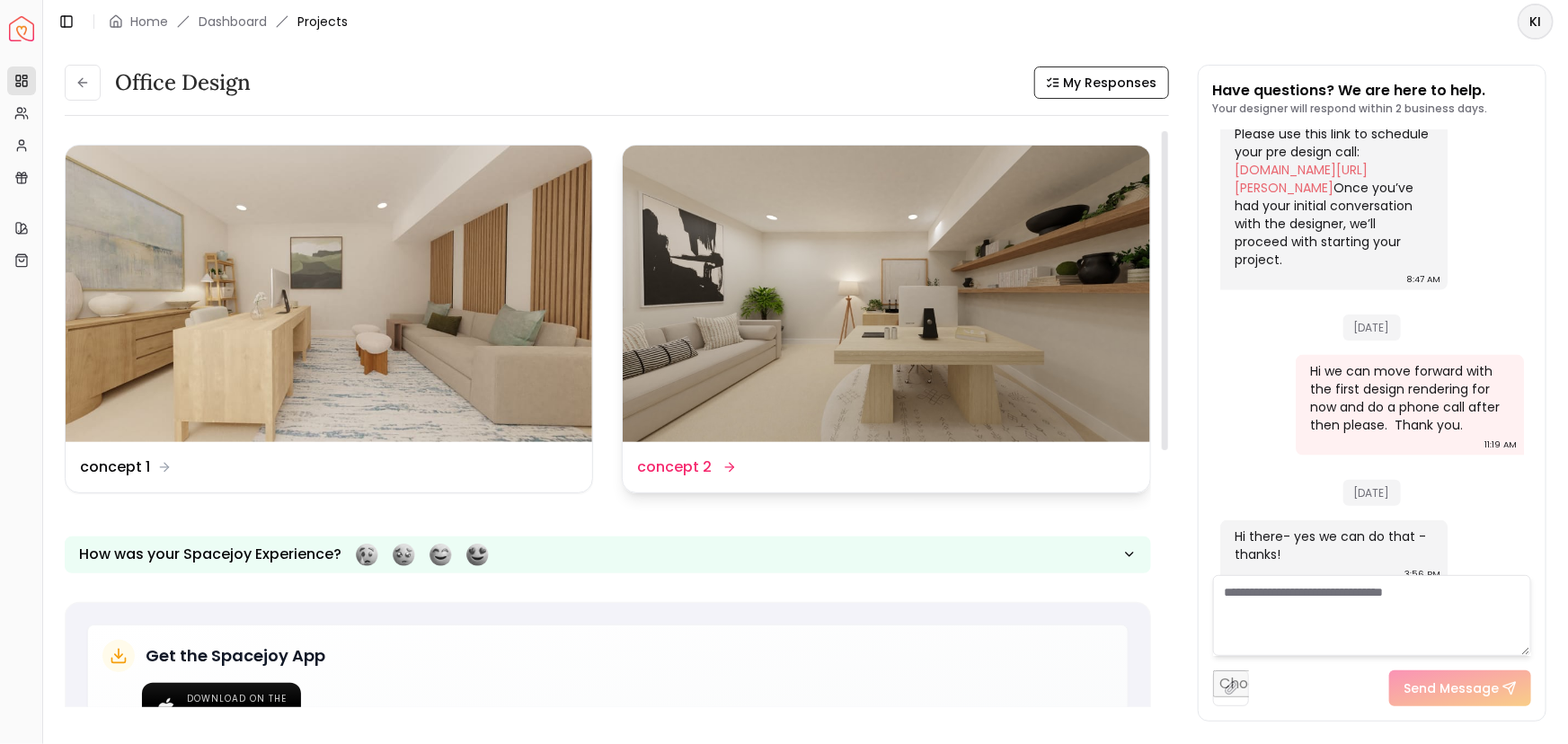
click at [818, 286] on img at bounding box center [886, 294] width 526 height 297
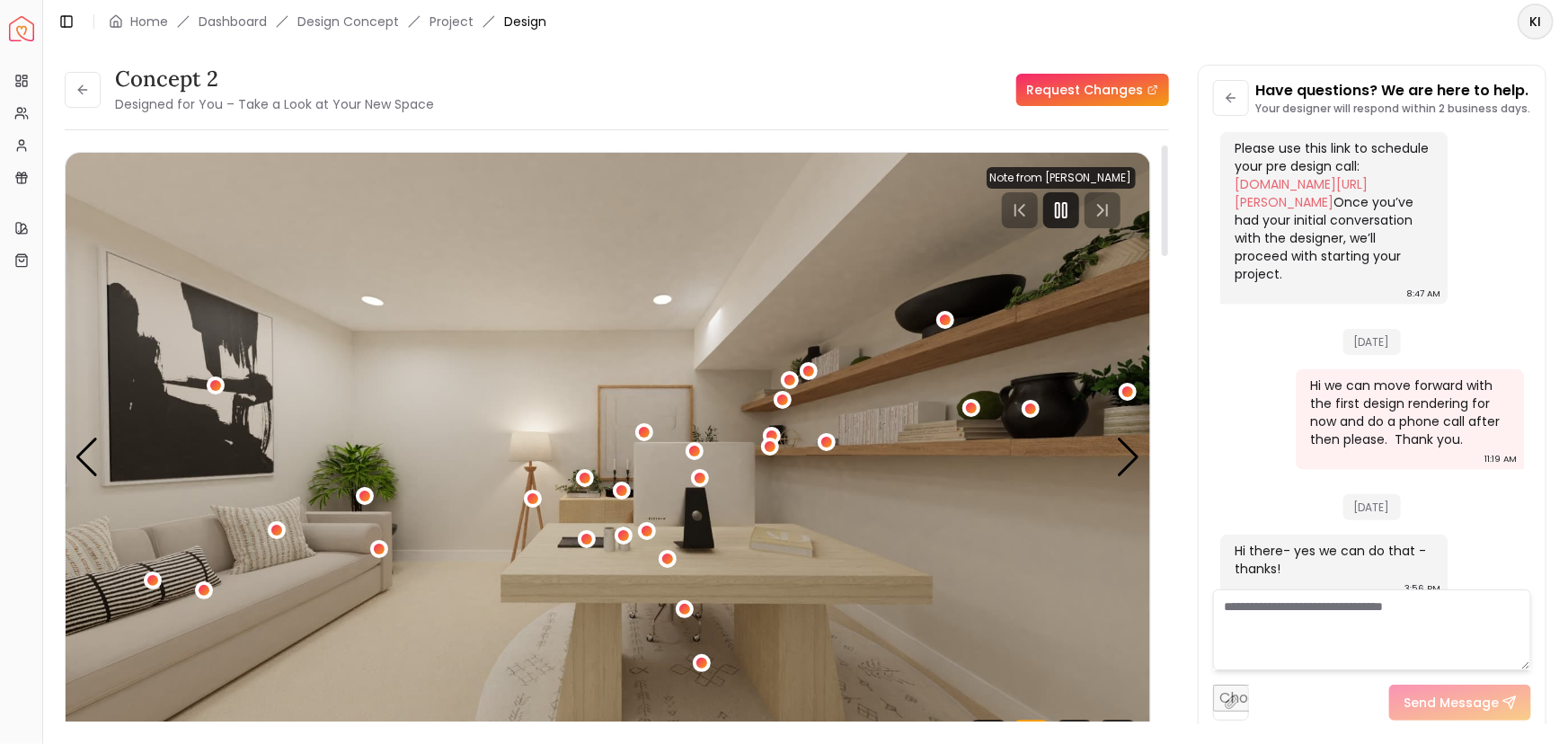
scroll to position [80, 0]
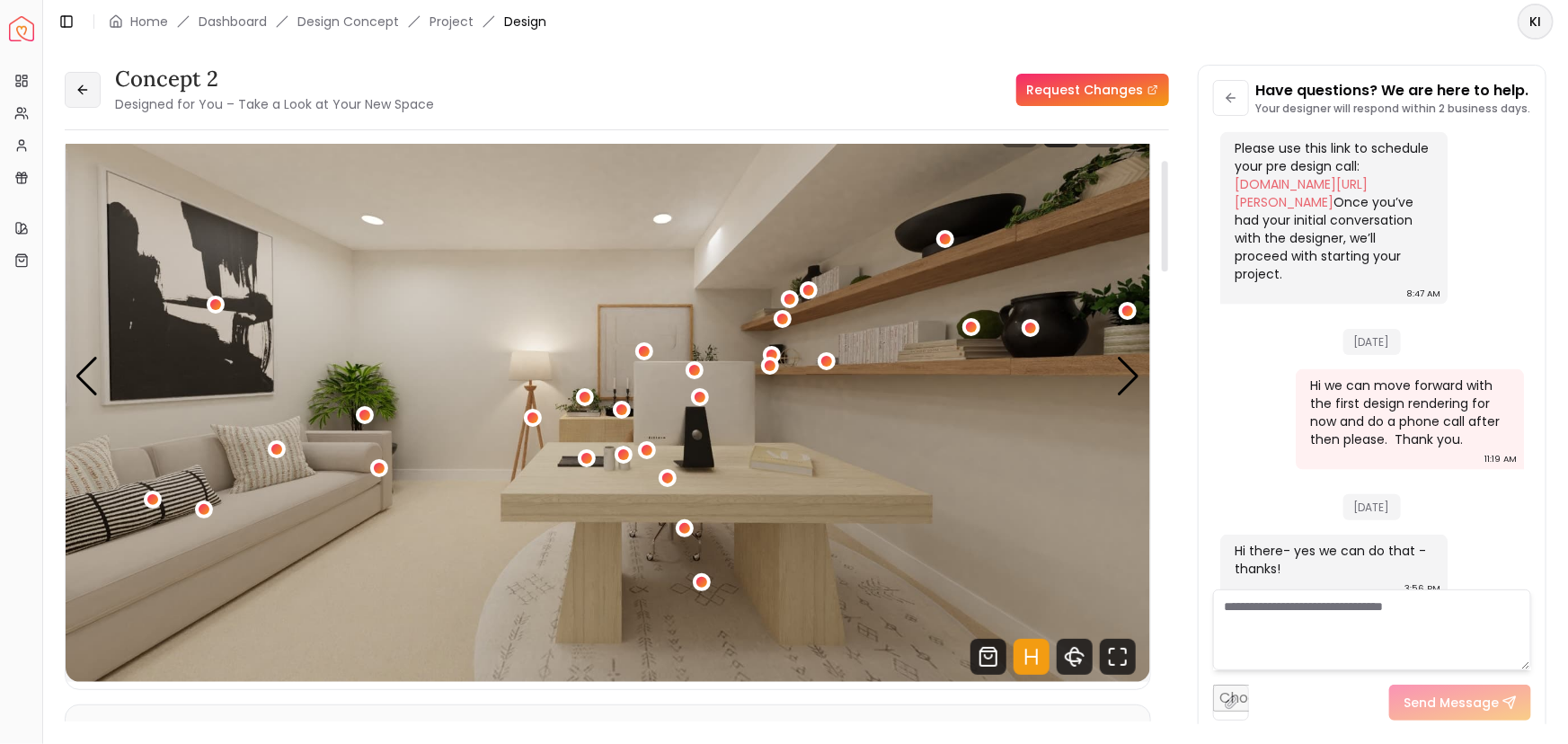
click at [82, 94] on icon at bounding box center [82, 89] width 14 height 14
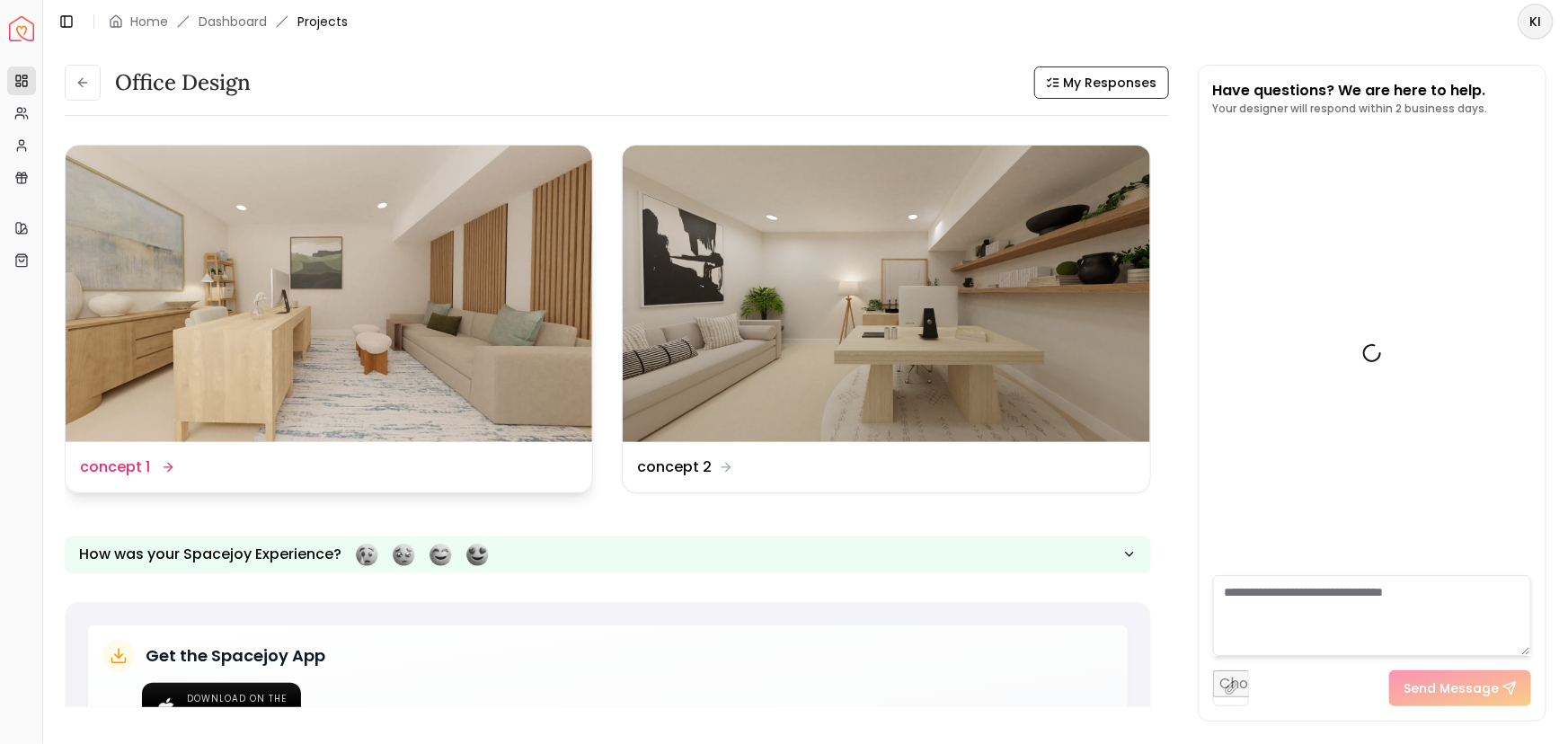
scroll to position [1143, 0]
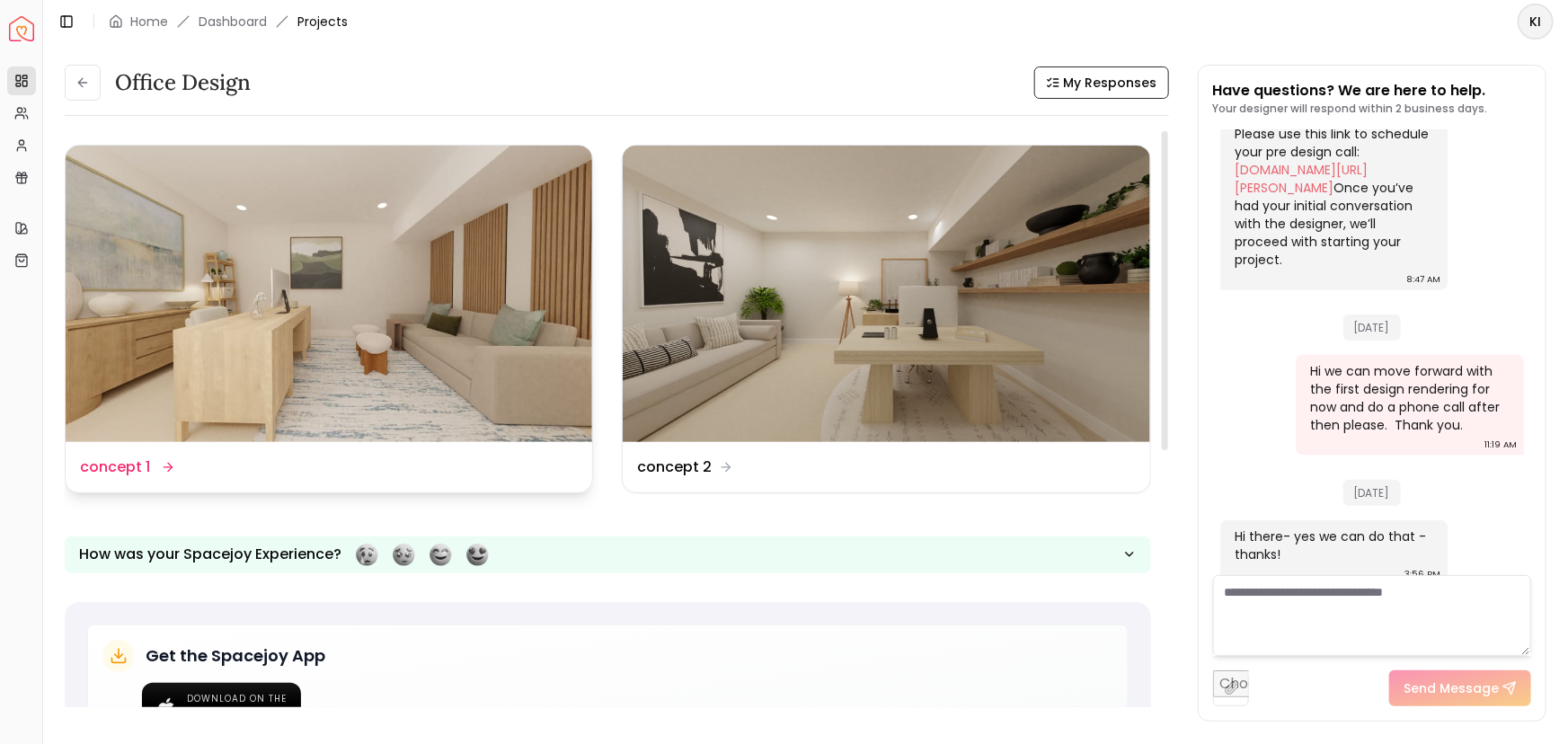
click at [375, 290] on img at bounding box center [329, 294] width 526 height 297
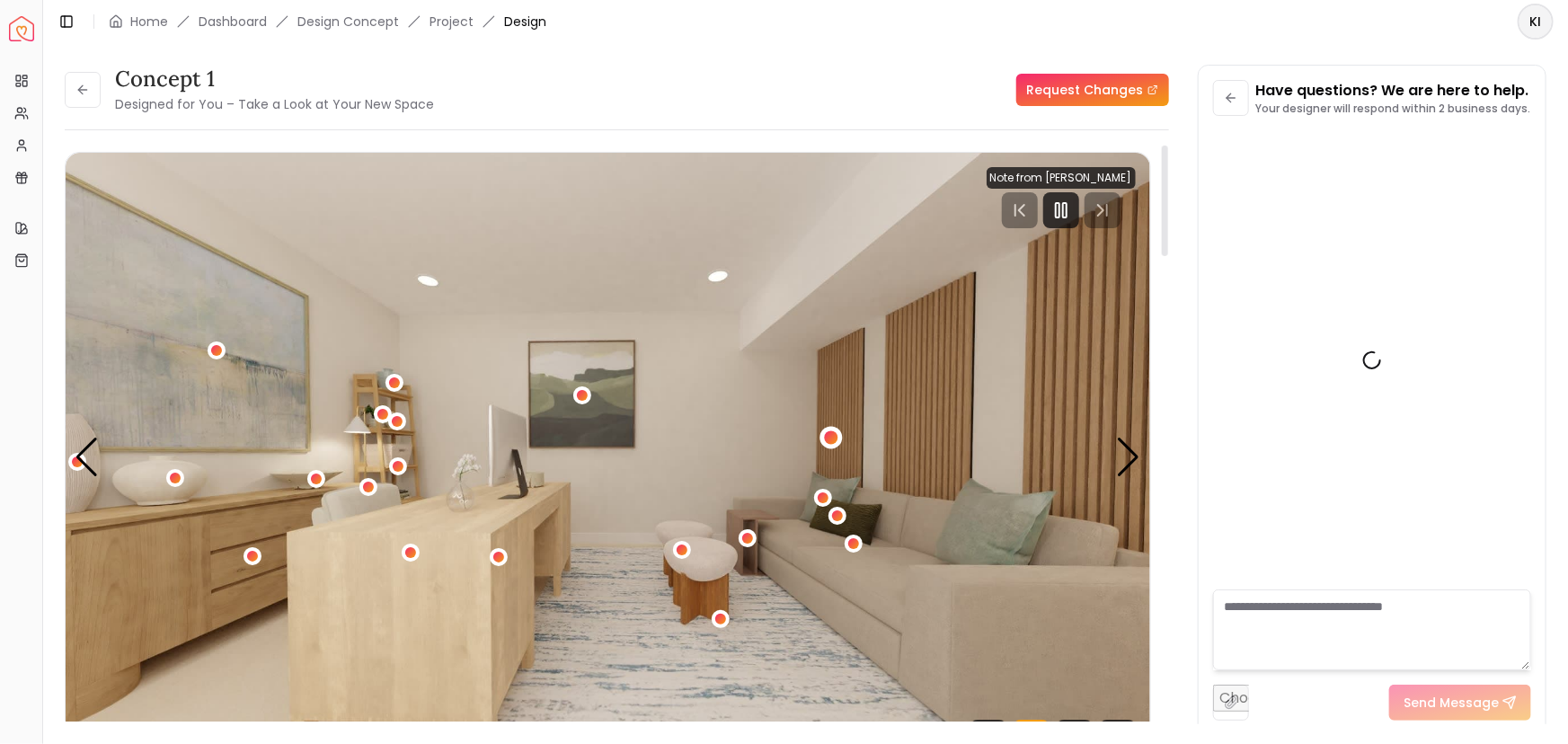
scroll to position [1128, 0]
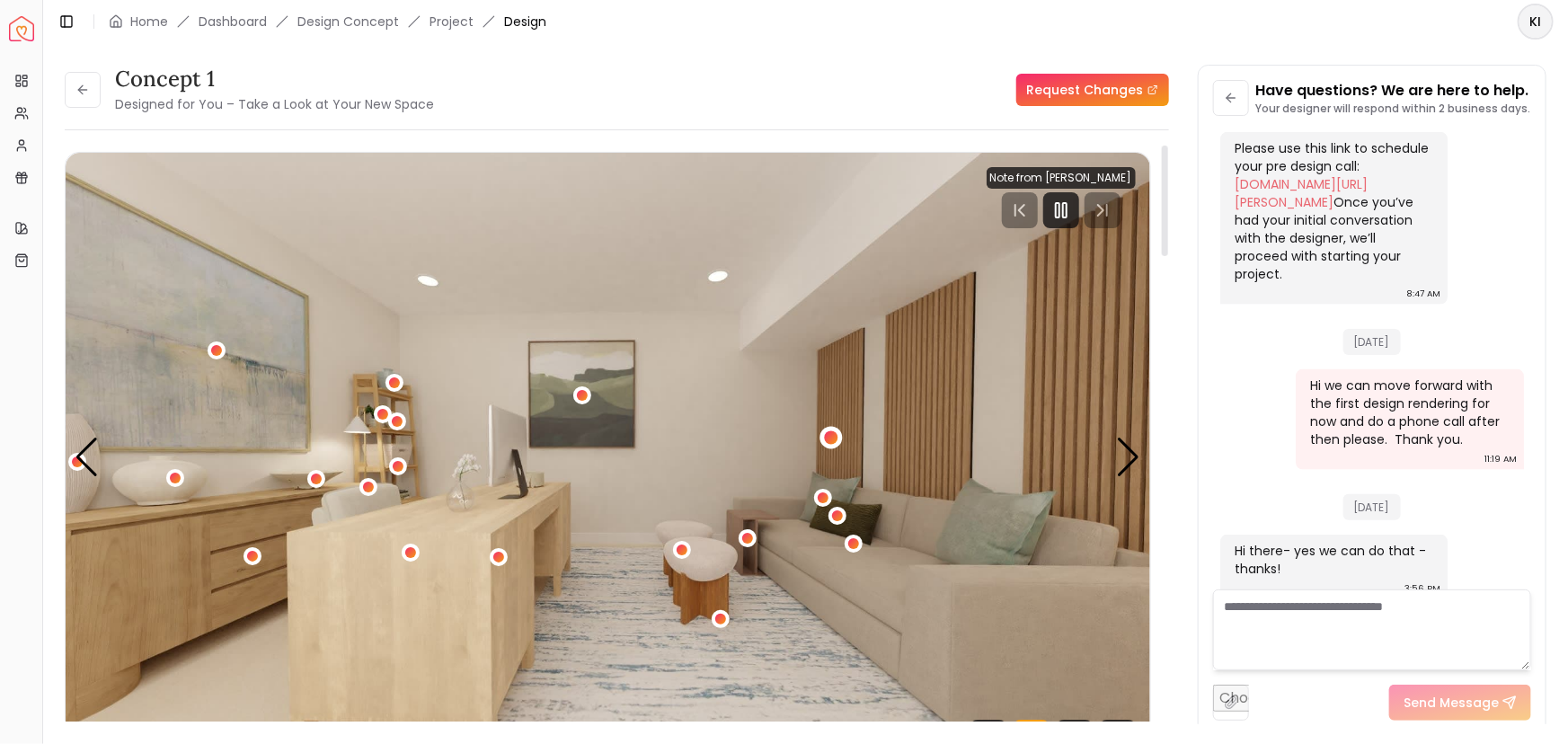
click at [835, 439] on div "1 / 5" at bounding box center [831, 438] width 14 height 14
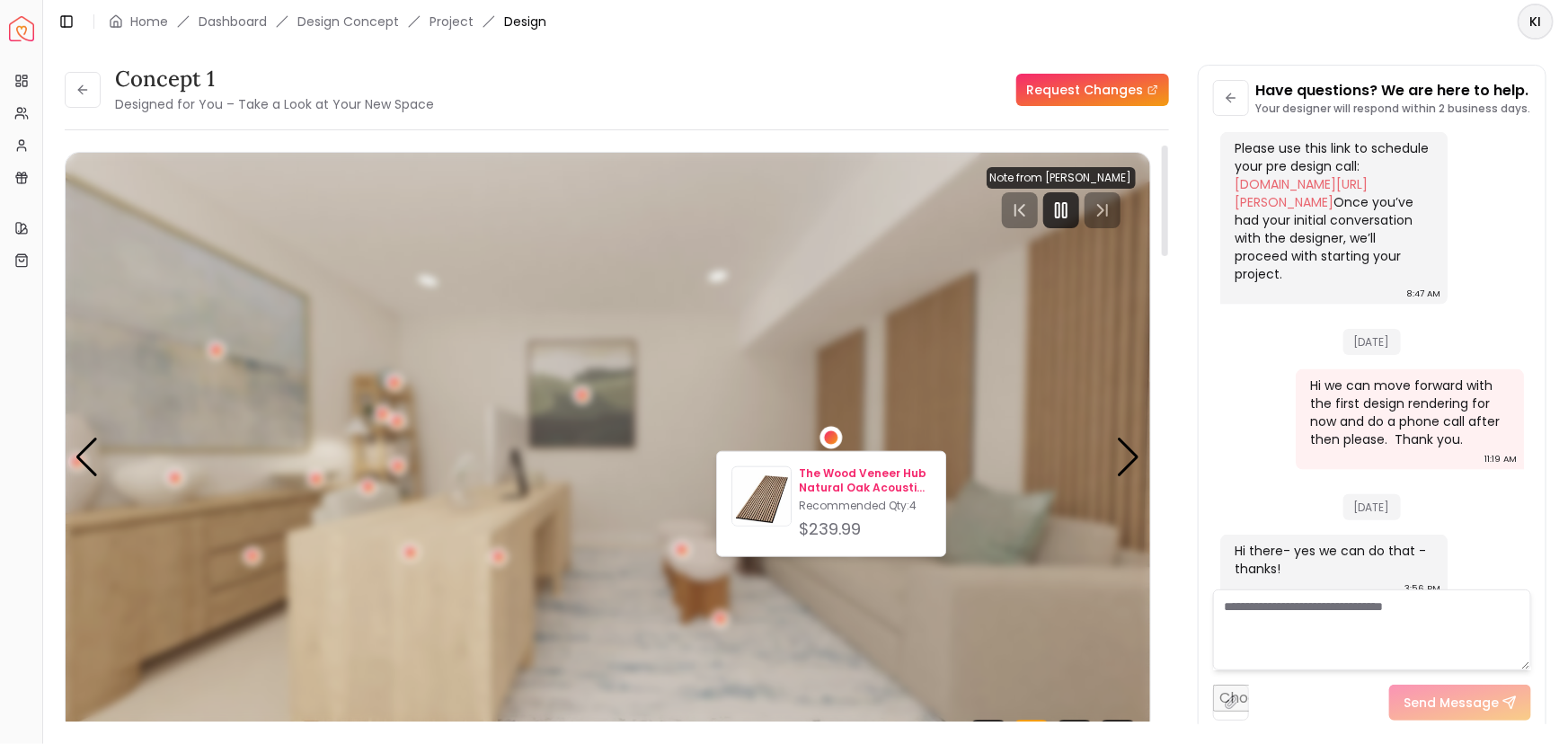
click at [832, 476] on p "The Wood Veneer Hub Natural Oak Acoustic Slat Wood Wall Panels" at bounding box center [864, 481] width 132 height 29
click at [846, 485] on p "The Wood Veneer Hub Natural Oak Acoustic Slat Wood Wall Panels" at bounding box center [864, 481] width 132 height 29
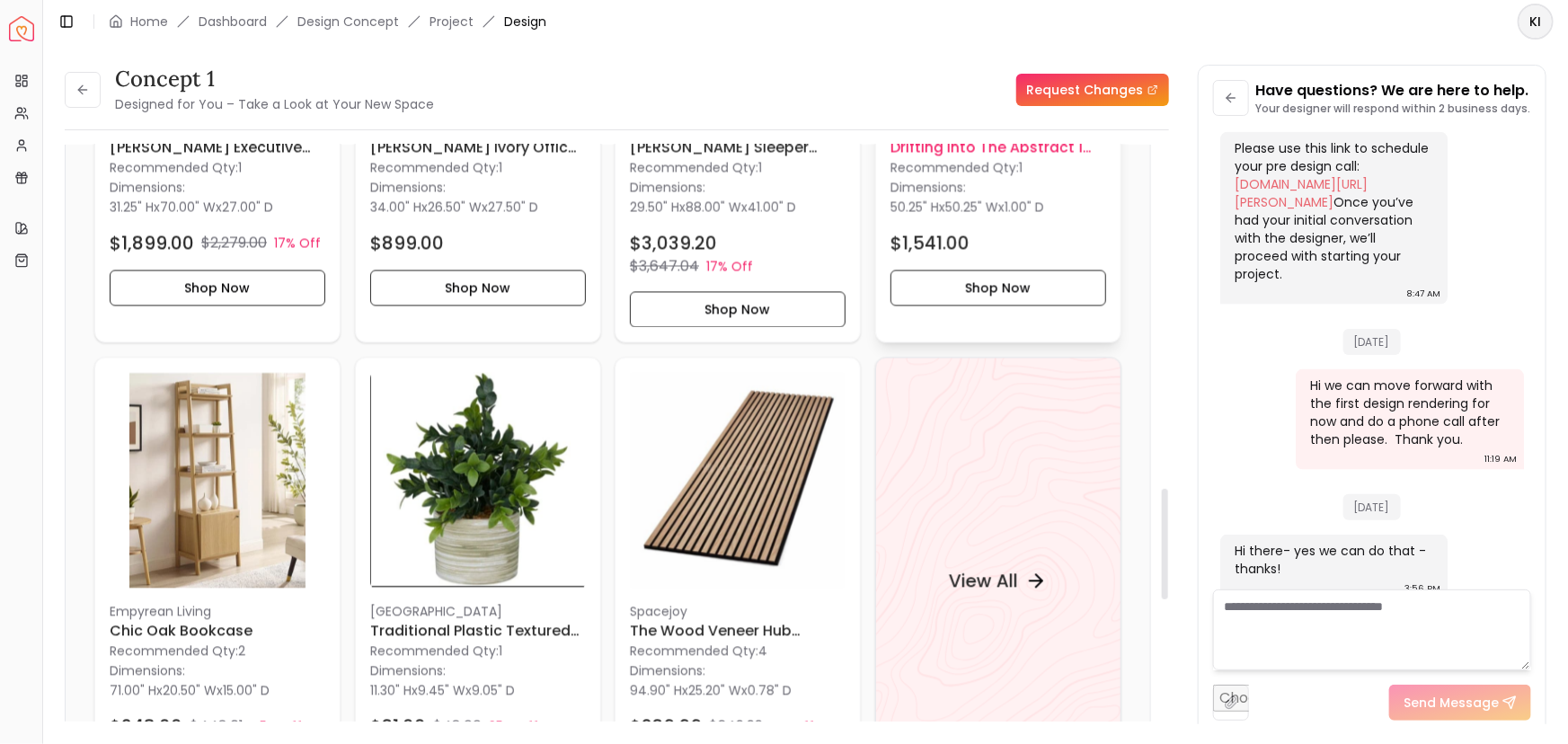
scroll to position [1796, 0]
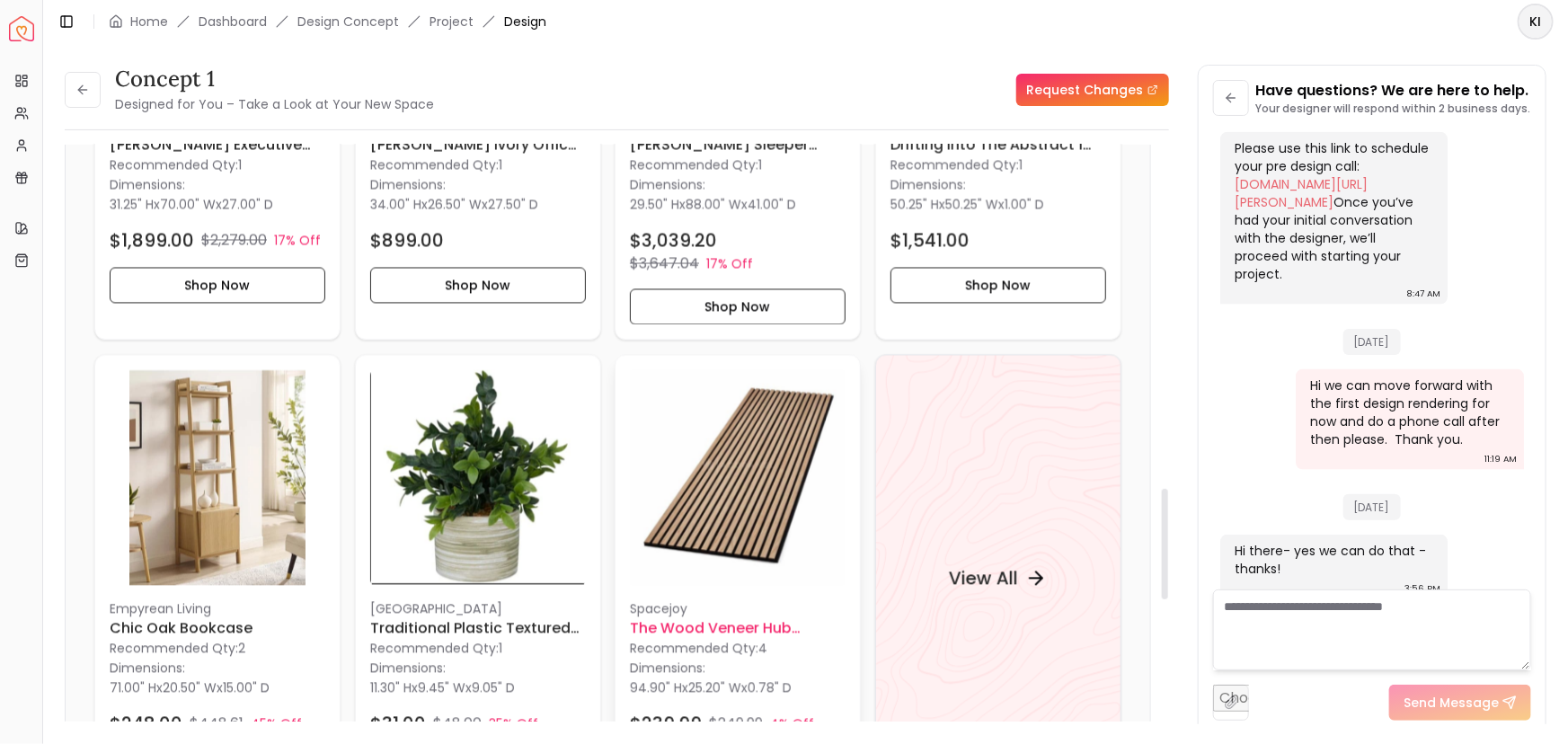
click at [789, 457] on img at bounding box center [737, 477] width 215 height 215
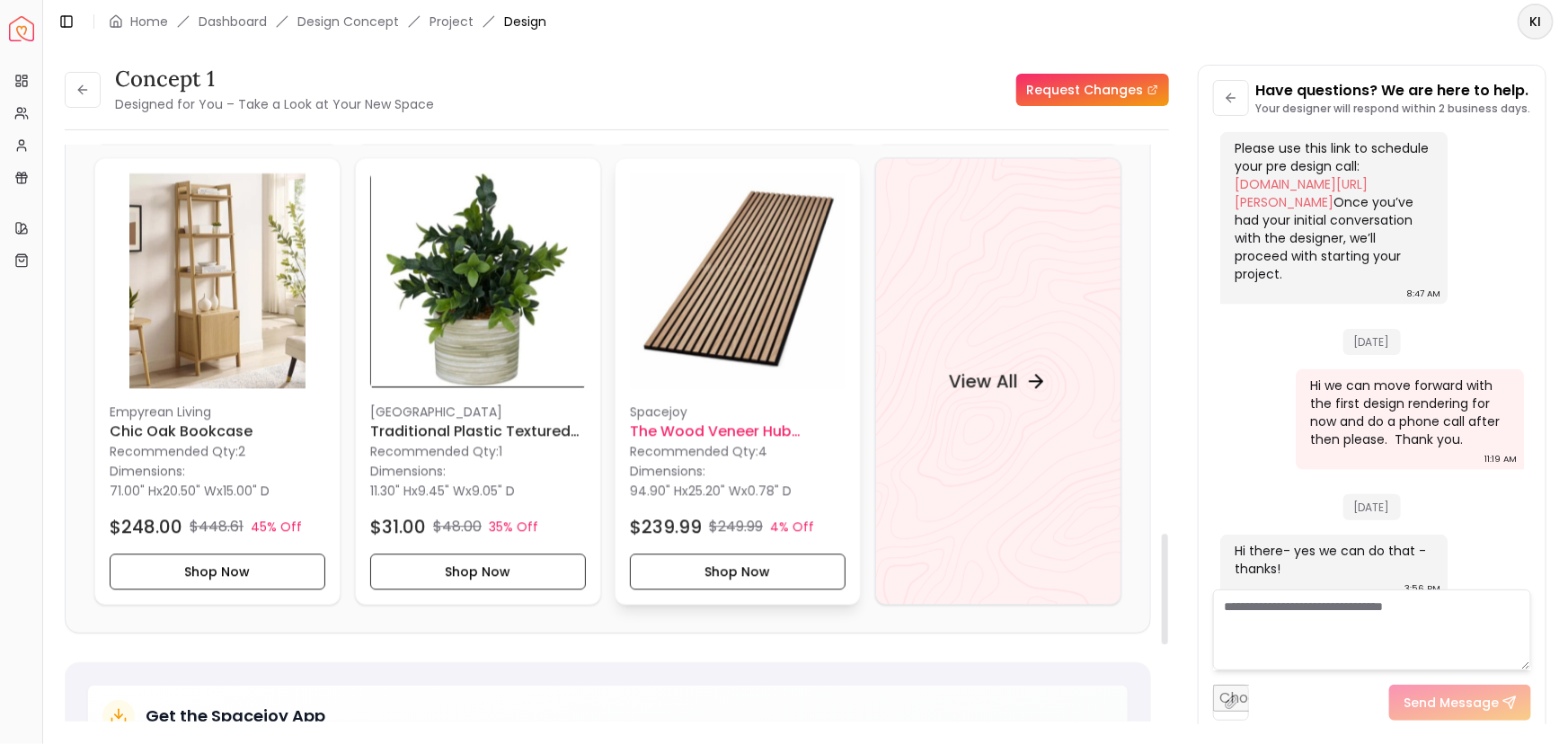
scroll to position [2040, 0]
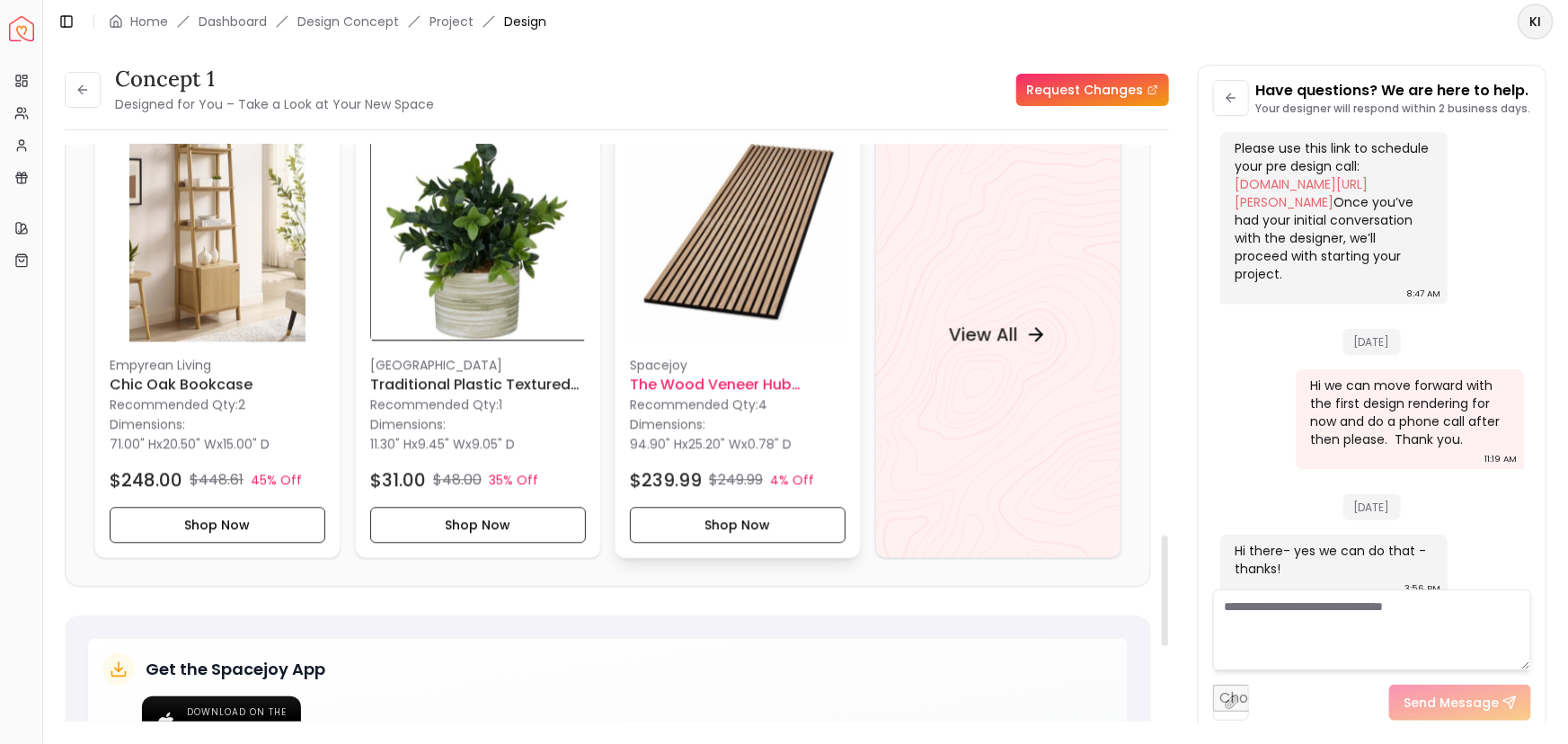
click at [670, 372] on h6 "The Wood Veneer Hub Natural Oak Acoustic Slat Wood Wall Panels" at bounding box center [737, 383] width 215 height 22
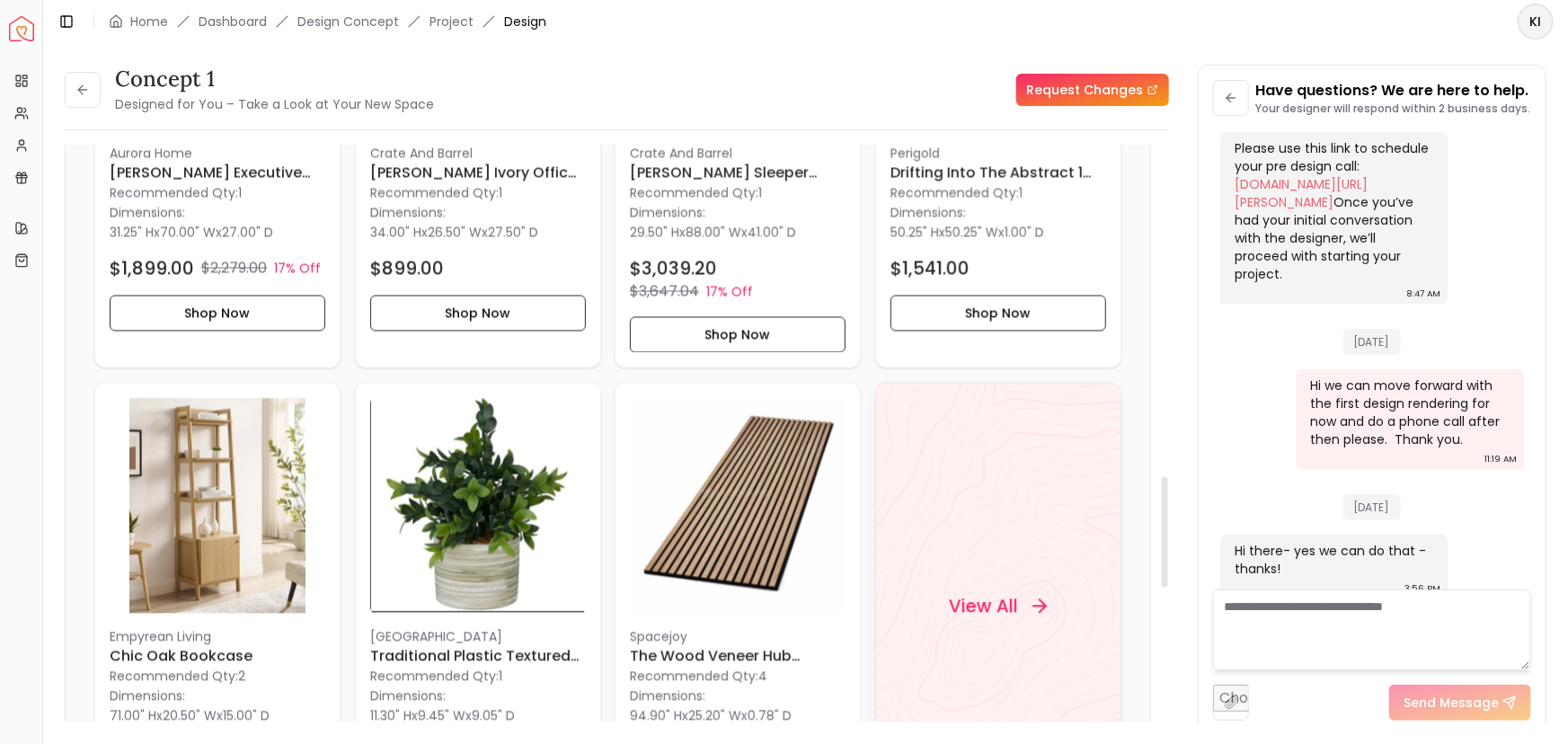
scroll to position [1796, 0]
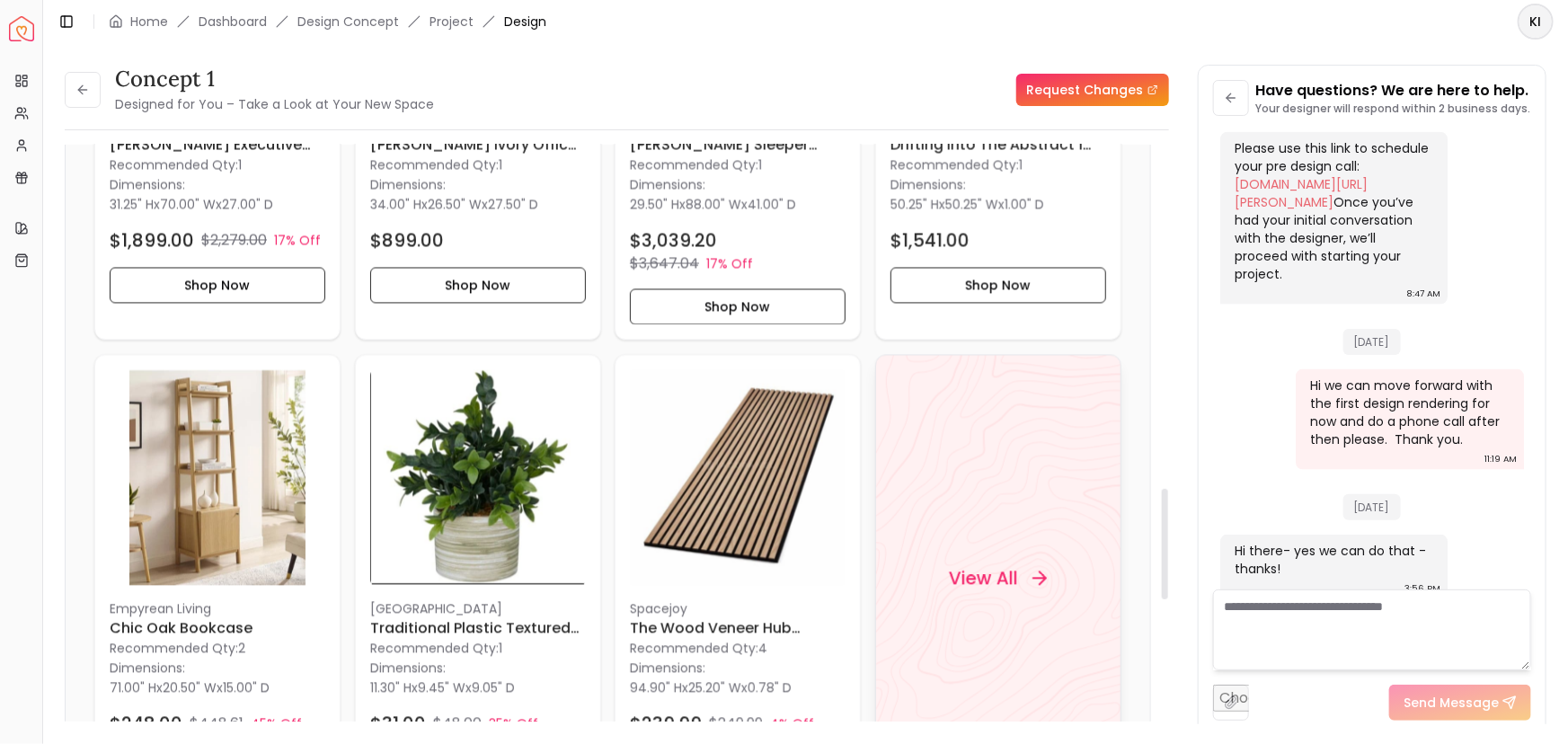
click at [1025, 551] on div "View All" at bounding box center [997, 578] width 141 height 54
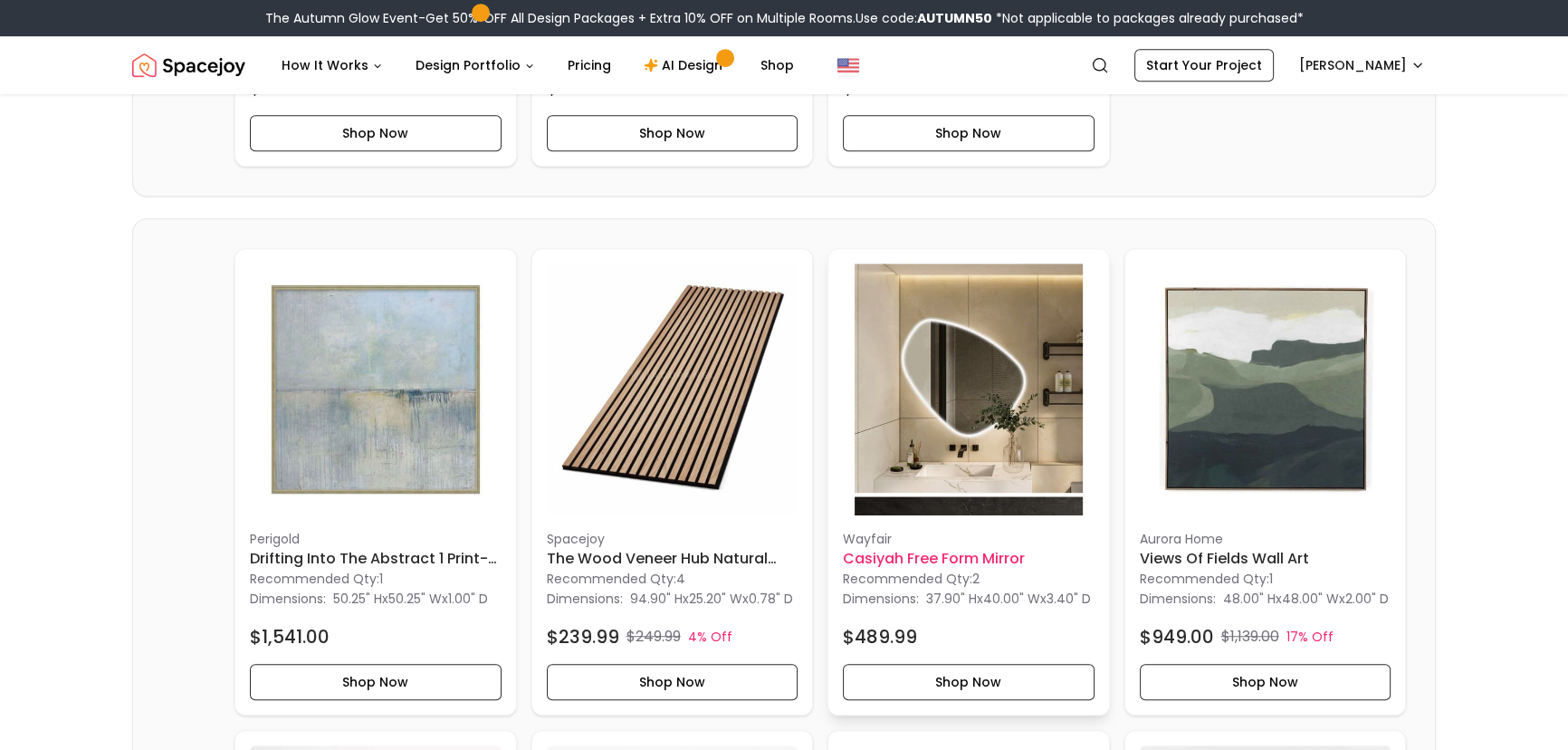
scroll to position [1399, 0]
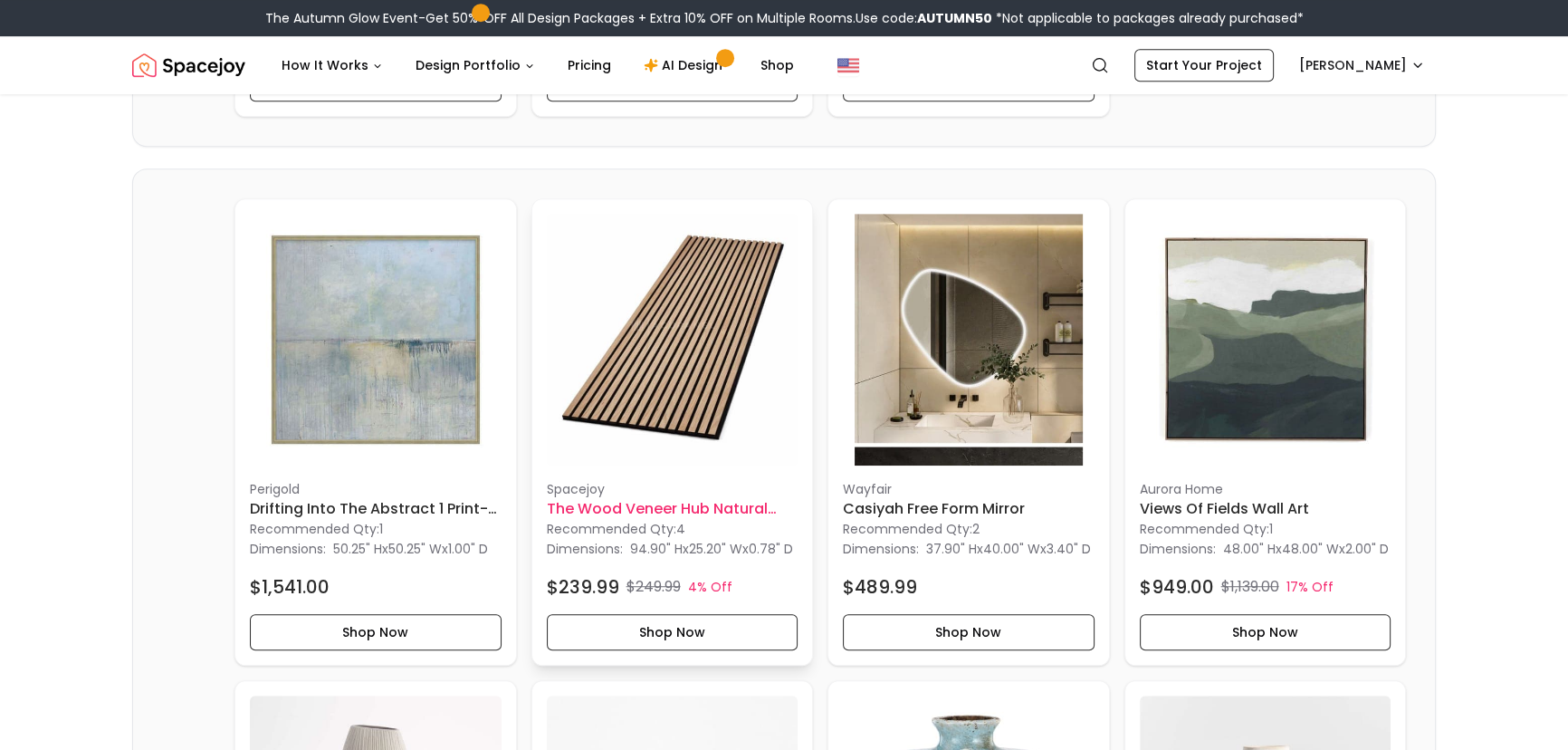
click at [642, 423] on img at bounding box center [672, 339] width 251 height 252
click at [674, 650] on button "Shop Now" at bounding box center [672, 632] width 251 height 36
click at [967, 345] on img at bounding box center [968, 339] width 251 height 252
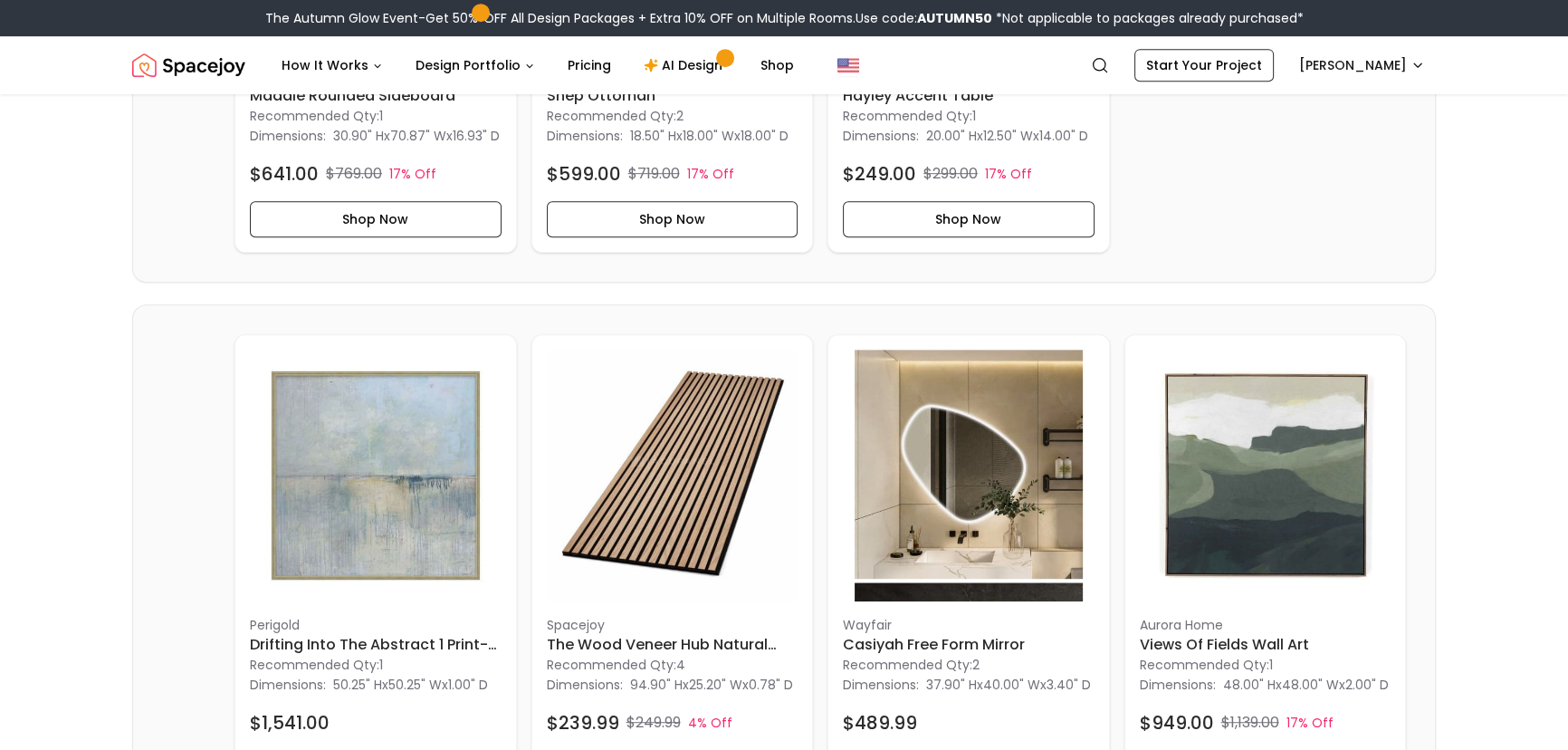
scroll to position [1234, 0]
